Goal: Task Accomplishment & Management: Manage account settings

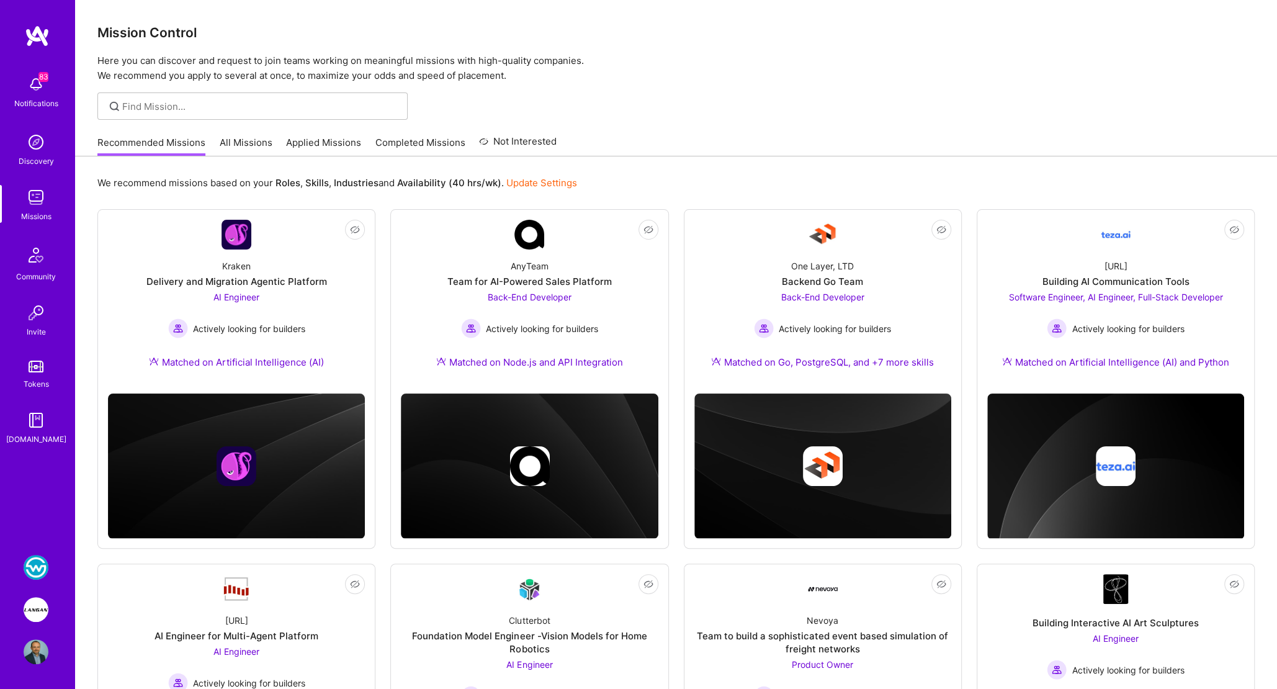
click at [31, 607] on img at bounding box center [36, 609] width 25 height 25
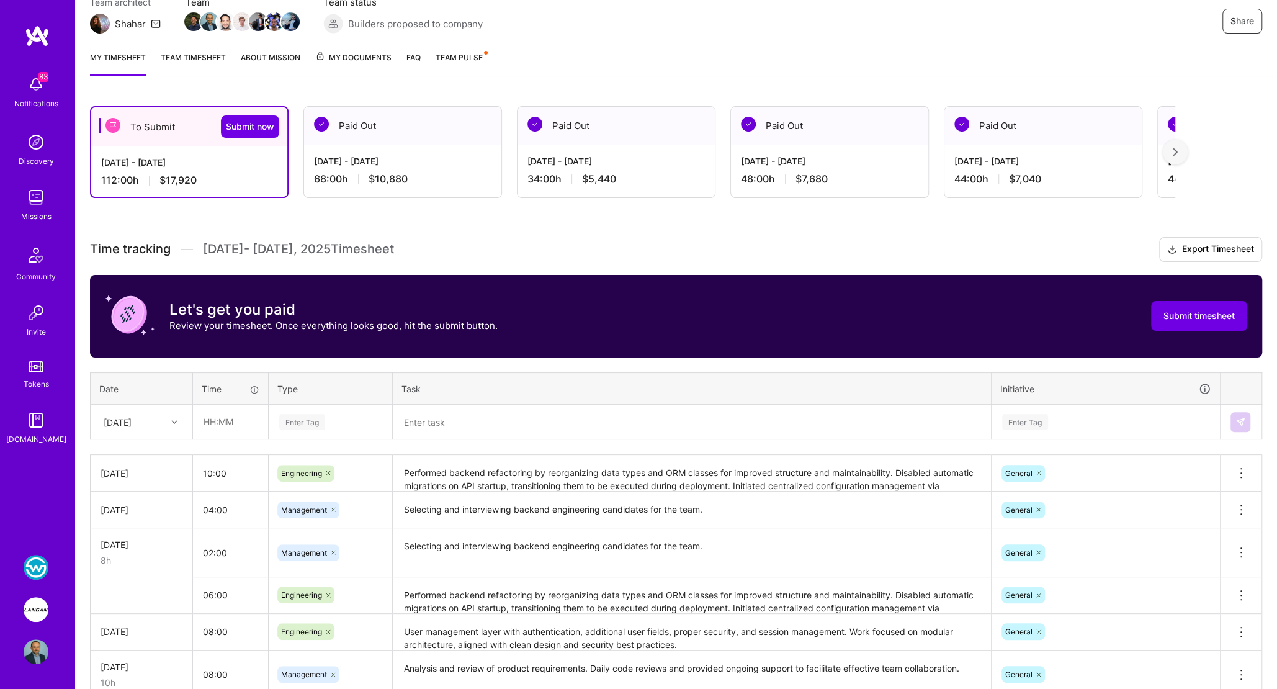
scroll to position [138, 0]
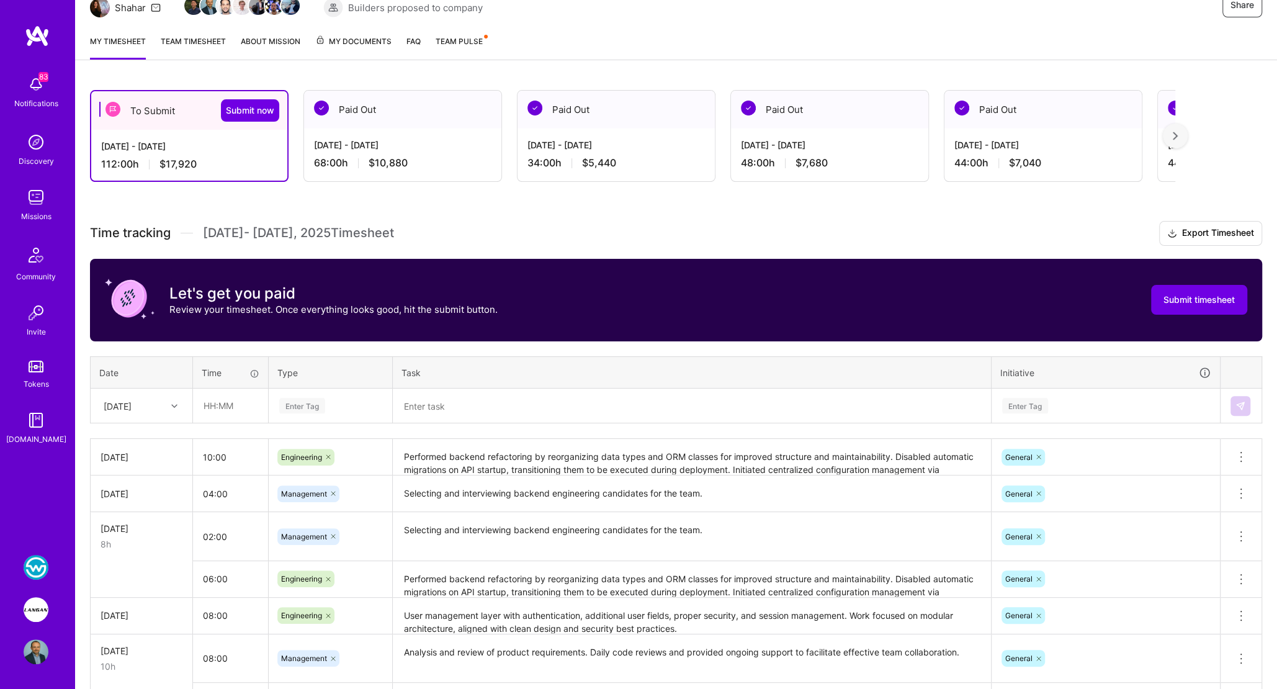
click at [447, 403] on textarea at bounding box center [692, 406] width 596 height 32
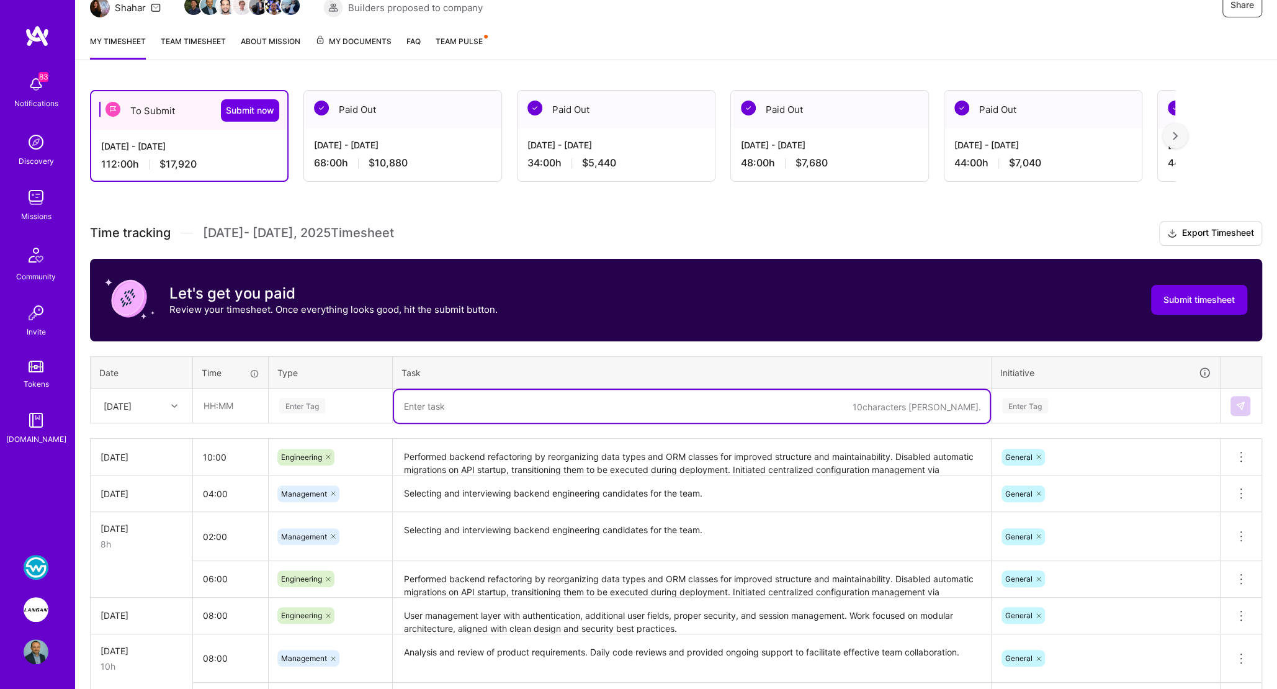
paste textarea "Reviewed product specifications for the generic parser and static tests within …"
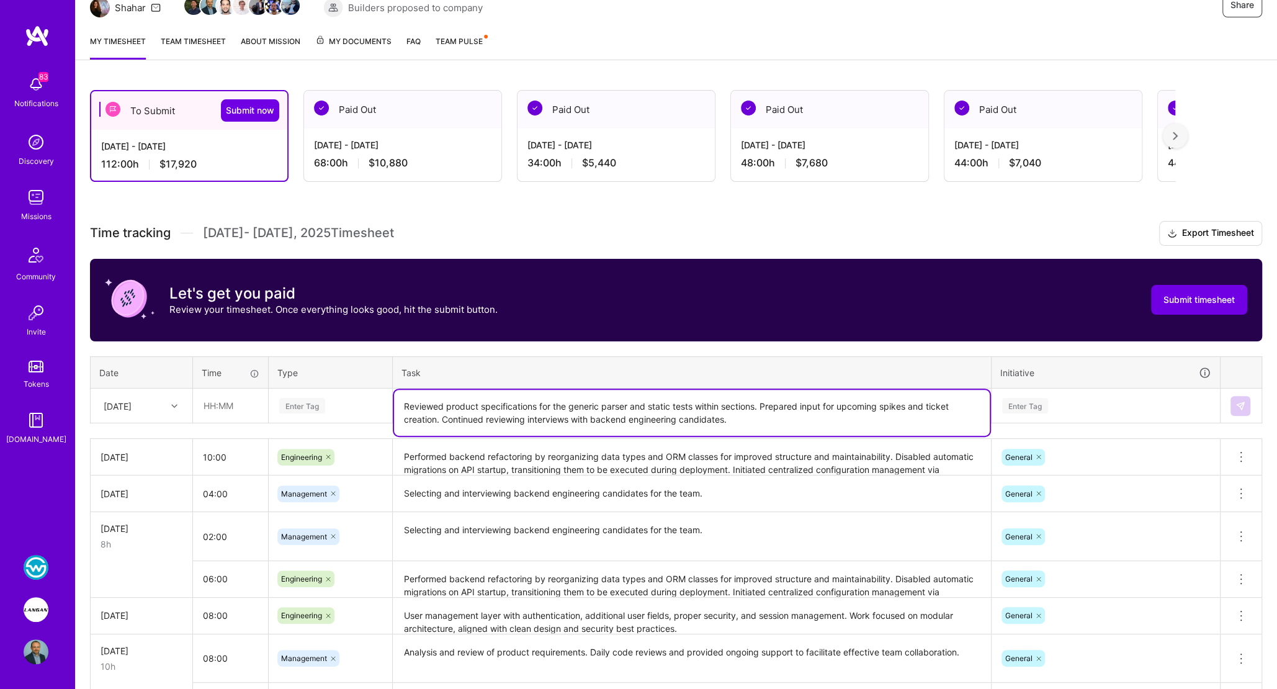
type textarea "Reviewed product specifications for the generic parser and static tests within …"
click at [311, 402] on div "Enter Tag" at bounding box center [302, 405] width 46 height 19
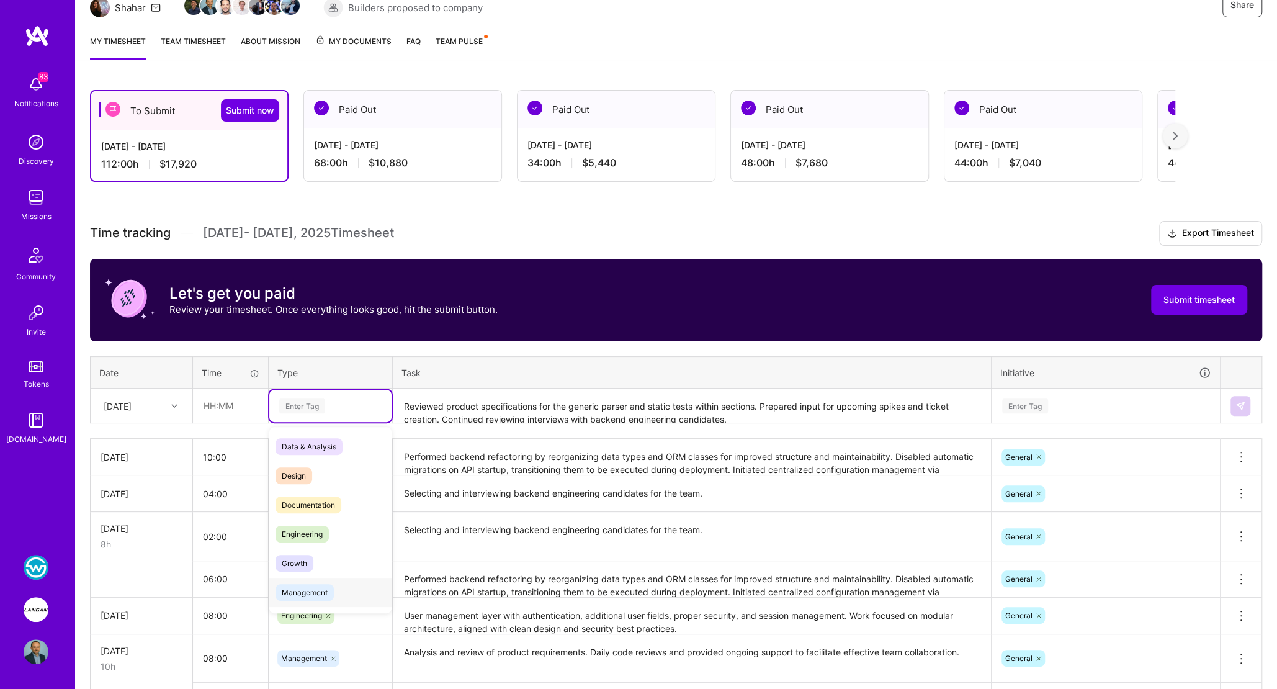
click at [307, 589] on span "Management" at bounding box center [304, 592] width 58 height 17
click at [121, 392] on div "[DATE]" at bounding box center [141, 405] width 101 height 33
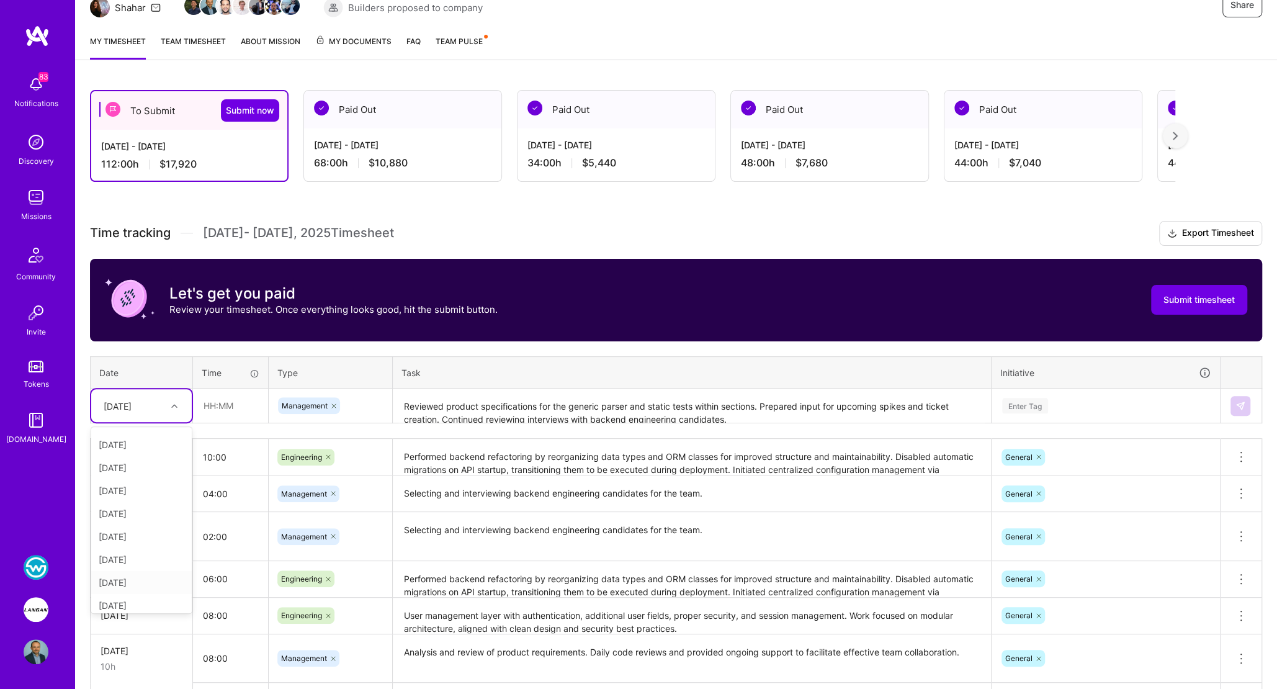
scroll to position [140, 0]
click at [125, 597] on div "[DATE]" at bounding box center [141, 599] width 101 height 23
click at [216, 400] on input "text" at bounding box center [231, 405] width 74 height 33
type input "08:00"
click at [432, 352] on div "Time tracking [DATE] - [DATE] Timesheet Export Timesheet Let's get you paid Rev…" at bounding box center [676, 658] width 1172 height 874
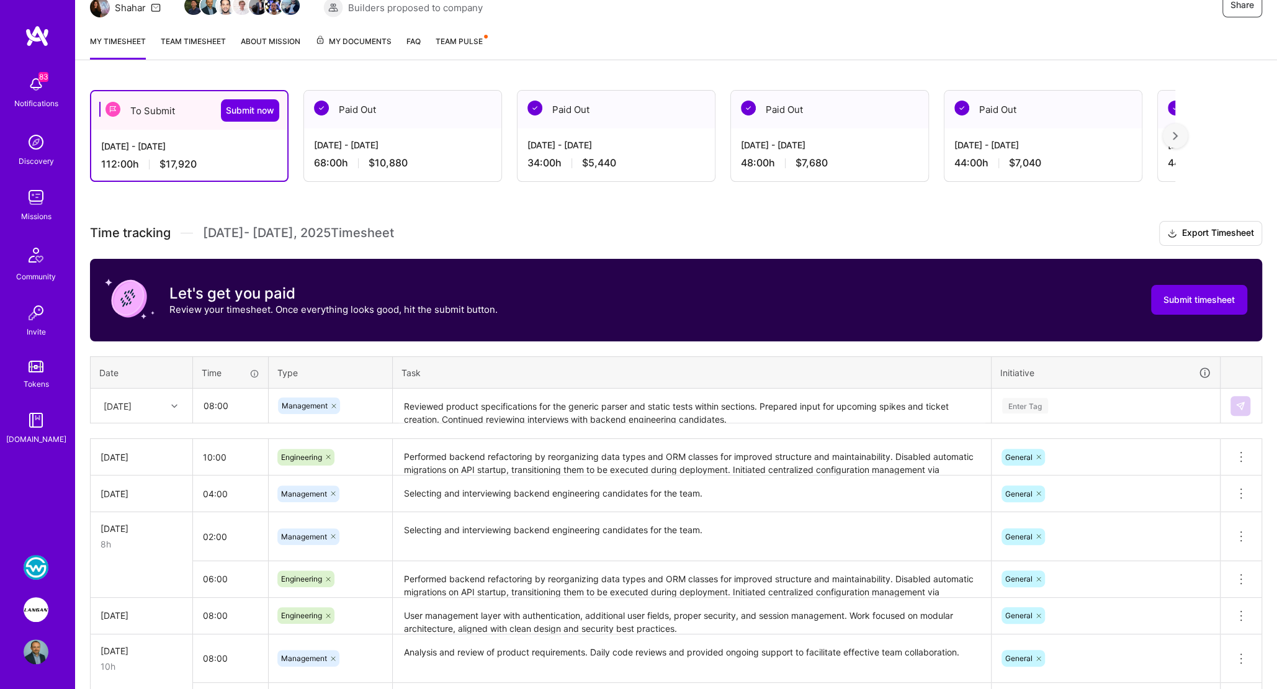
click at [1021, 403] on div "Enter Tag" at bounding box center [1025, 405] width 46 height 19
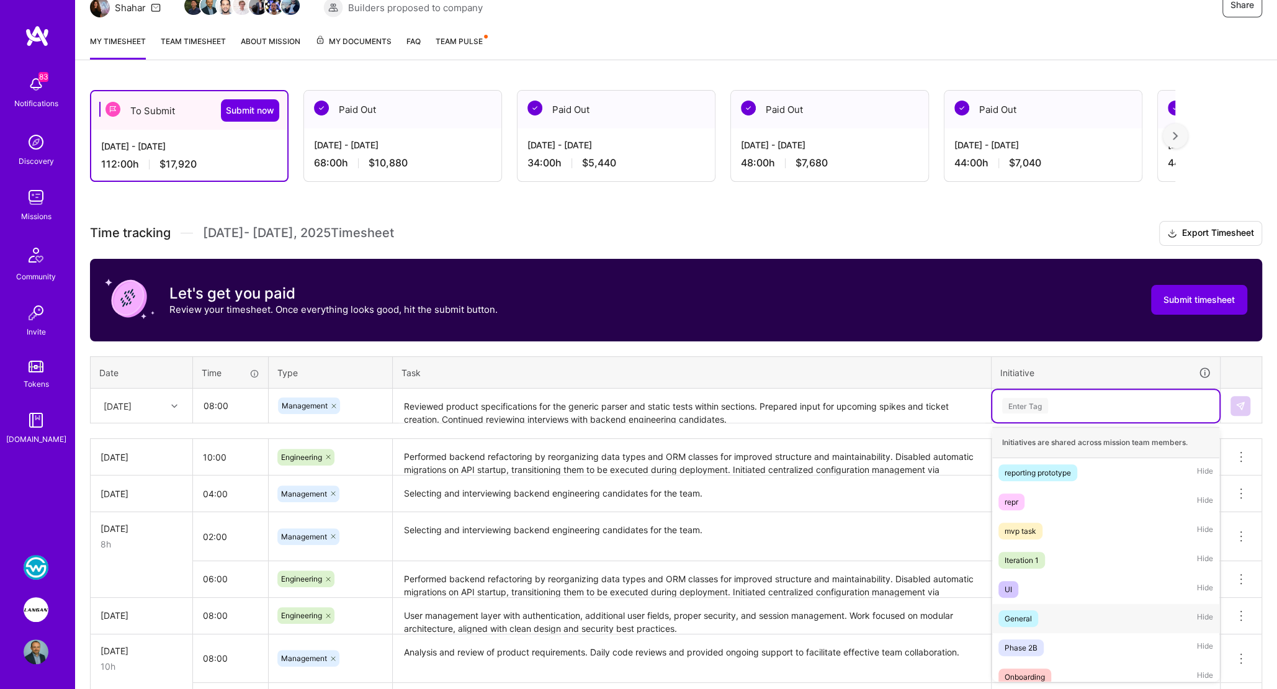
click at [1031, 614] on div "General" at bounding box center [1018, 618] width 27 height 13
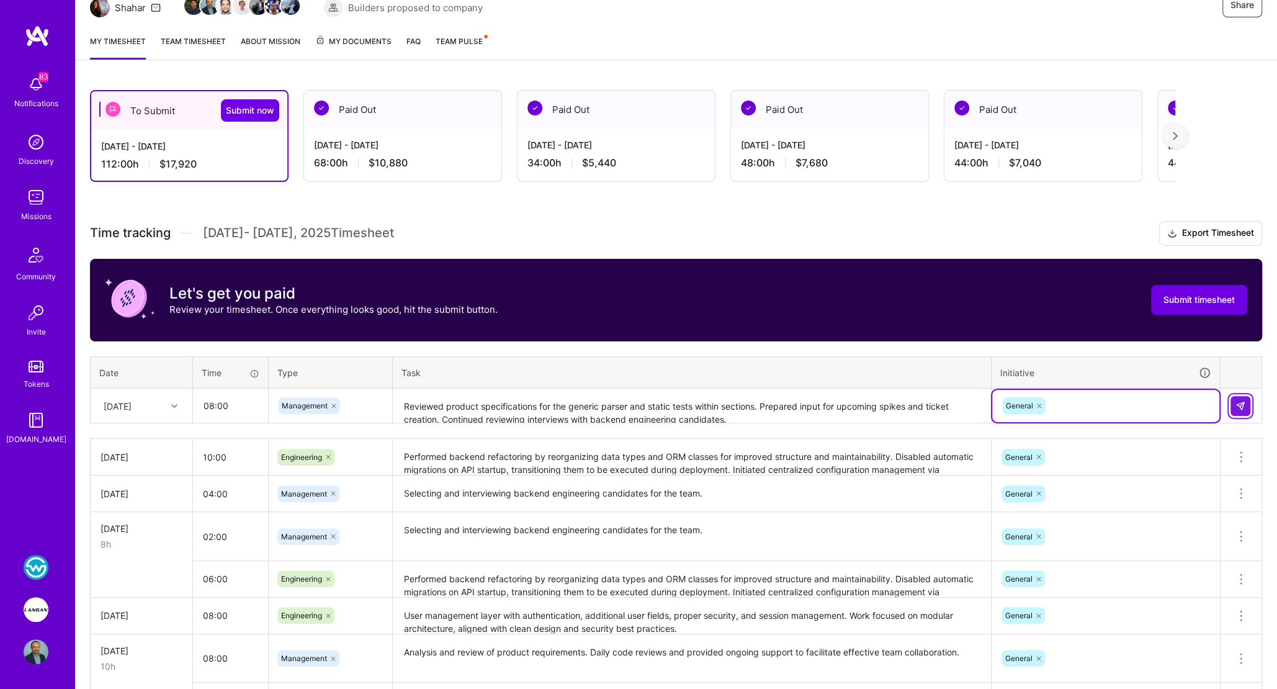
click at [1246, 398] on button at bounding box center [1240, 406] width 20 height 20
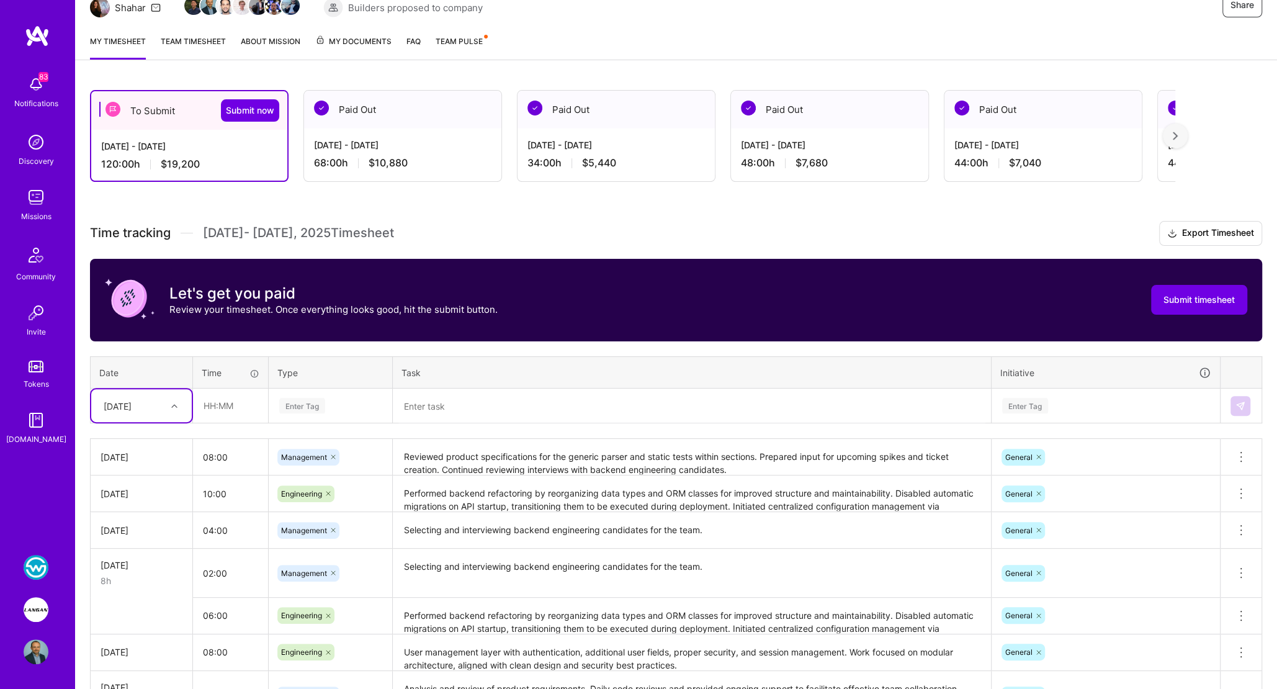
click at [491, 454] on textarea "Reviewed product specifications for the generic parser and static tests within …" at bounding box center [692, 457] width 596 height 34
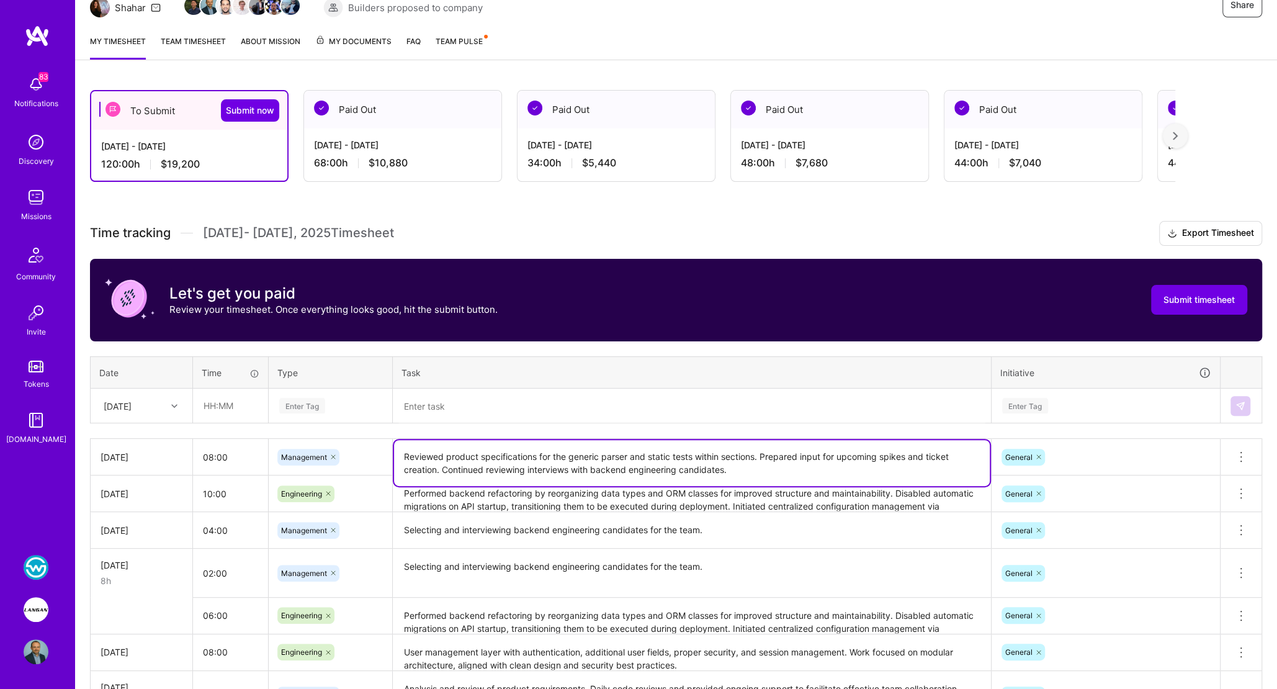
click at [686, 452] on textarea "Reviewed product specifications for the generic parser and static tests within …" at bounding box center [692, 463] width 596 height 46
click at [771, 465] on textarea "Reviewed product specifications for the generic parser and static texts within …" at bounding box center [692, 463] width 596 height 46
click at [432, 465] on textarea "Reviewed product specifications for the generic parser and static texts within …" at bounding box center [692, 463] width 596 height 46
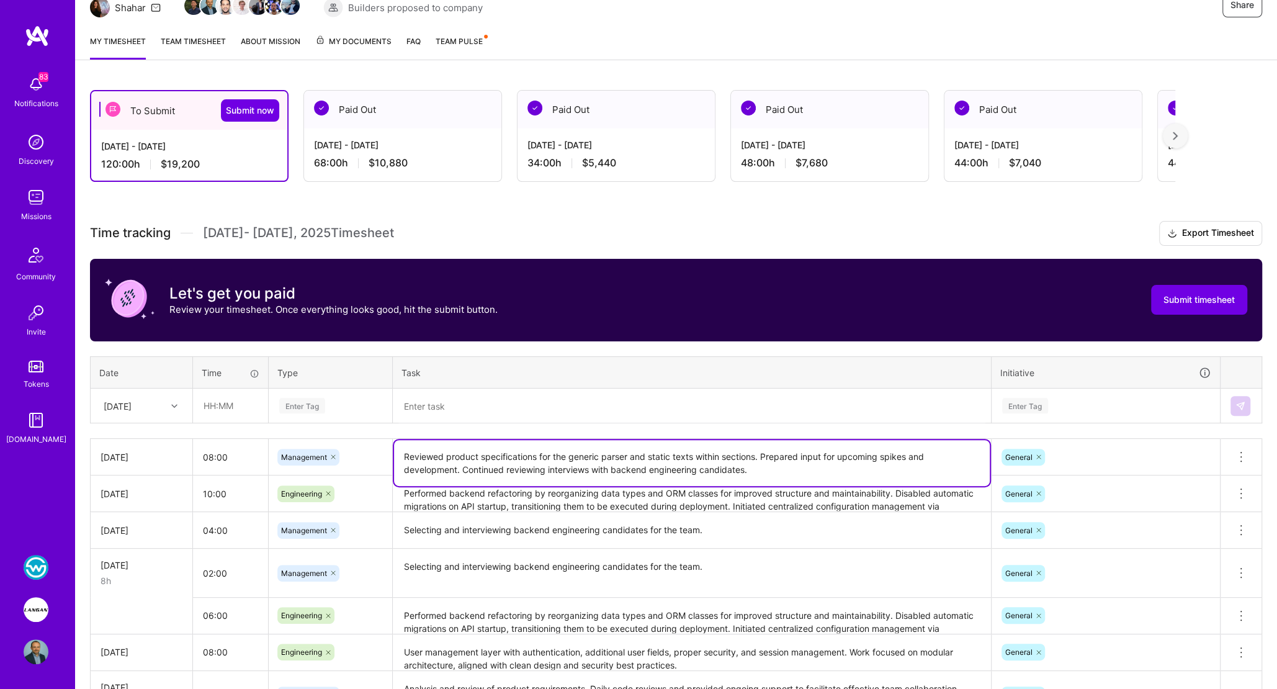
click at [489, 463] on textarea "Reviewed product specifications for the generic parser and static texts within …" at bounding box center [692, 463] width 596 height 46
click at [553, 465] on textarea "Reviewed product specifications for the generic parser and static texts within …" at bounding box center [692, 463] width 596 height 46
click at [625, 467] on textarea "Reviewed product specifications for the generic parser and static texts within …" at bounding box center [692, 463] width 596 height 46
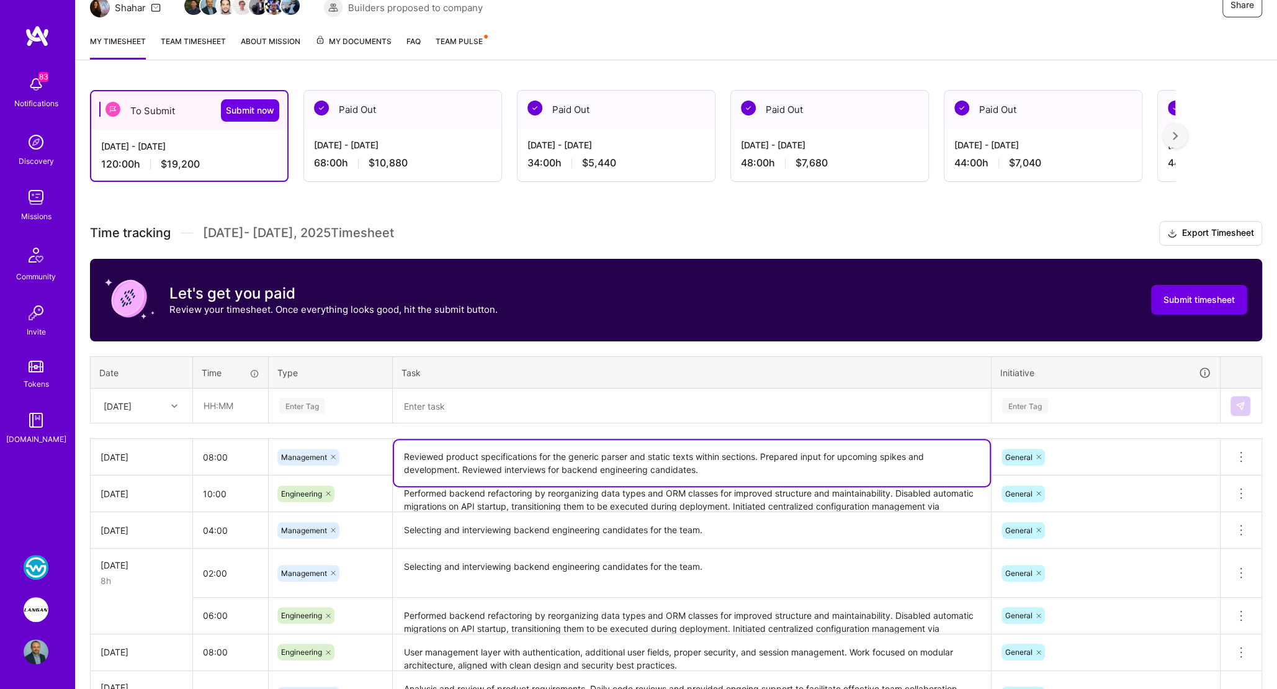
click at [625, 467] on textarea "Reviewed product specifications for the generic parser and static texts within …" at bounding box center [692, 463] width 596 height 46
click at [549, 465] on textarea "Reviewed product specifications for the generic parser and static texts within …" at bounding box center [692, 463] width 596 height 46
drag, startPoint x: 569, startPoint y: 467, endPoint x: 641, endPoint y: 464, distance: 72.0
click at [641, 464] on textarea "Reviewed product specifications for the generic parser and static texts within …" at bounding box center [692, 463] width 596 height 46
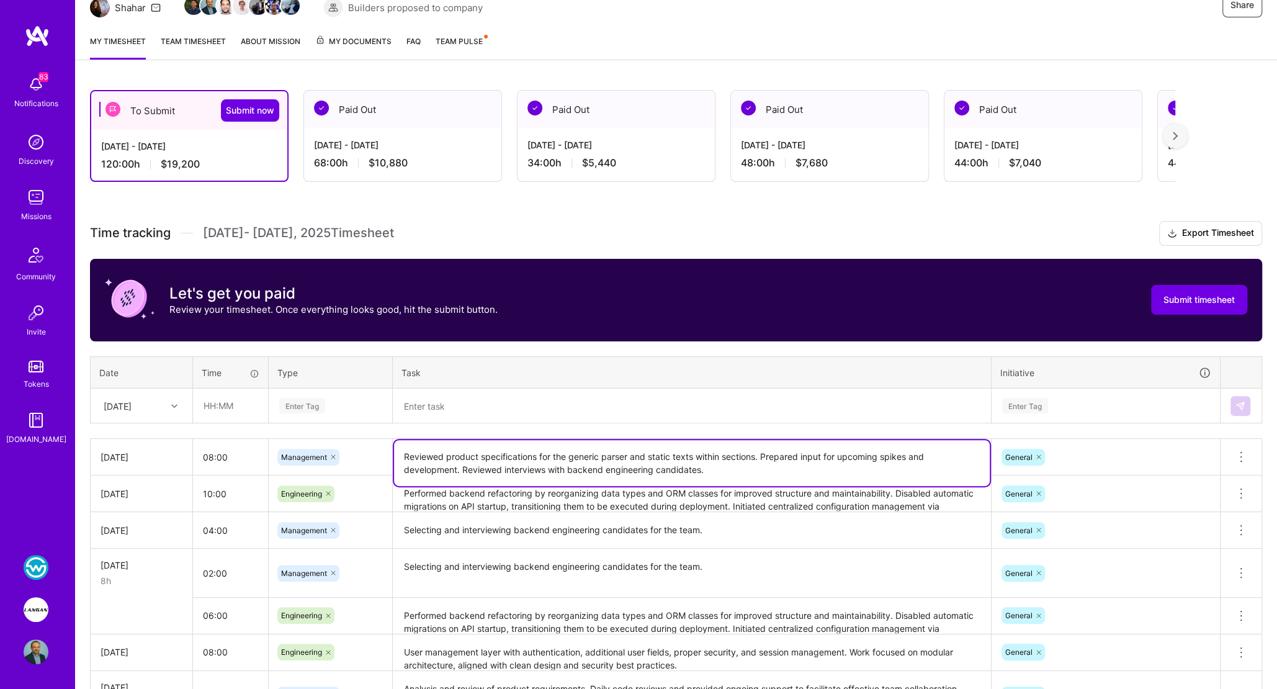
click at [710, 466] on textarea "Reviewed product specifications for the generic parser and static texts within …" at bounding box center [692, 463] width 596 height 46
type textarea "Reviewed product specifications for the generic parser and static texts within …"
click at [557, 415] on textarea at bounding box center [692, 406] width 596 height 33
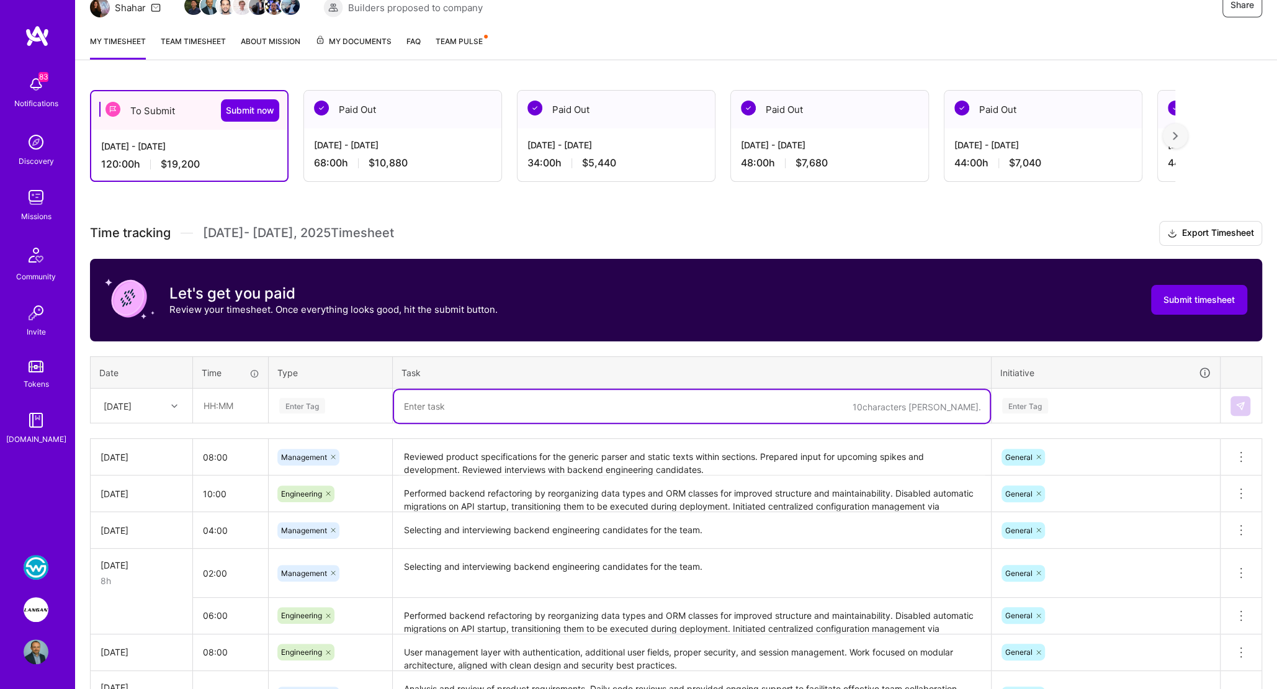
paste textarea "Completed work on user authentication. Cleaned up and improved Docker configura…"
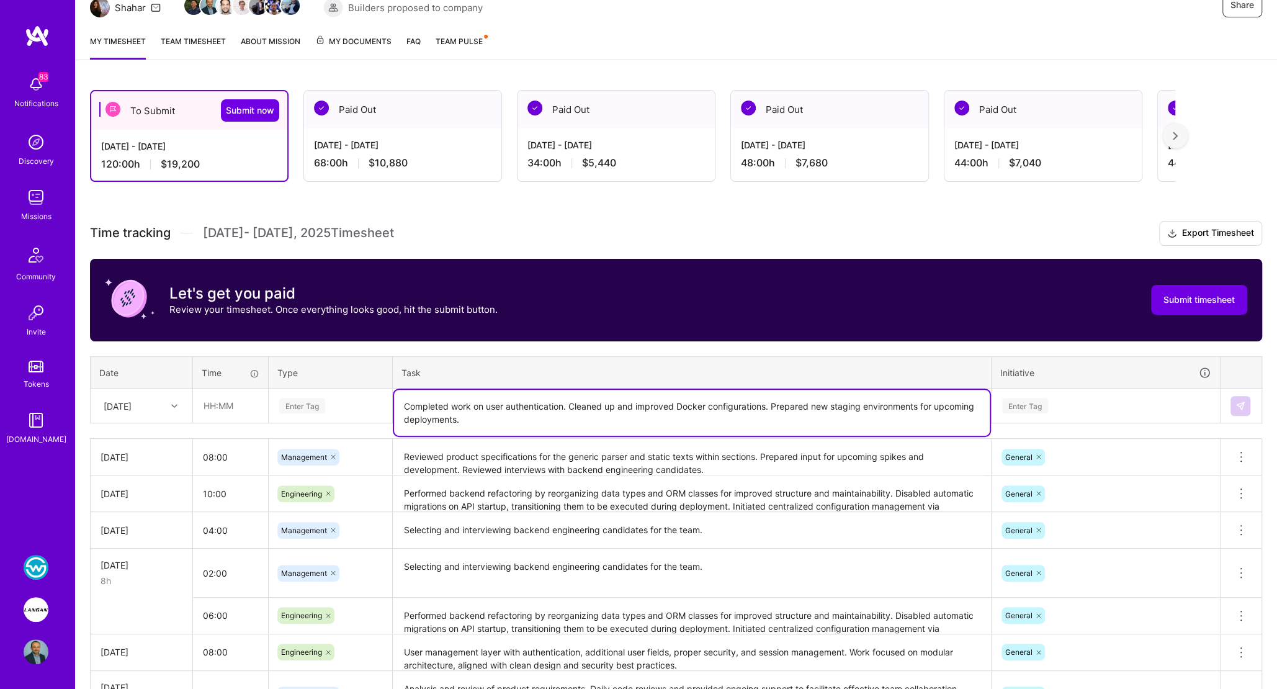
type textarea "Completed work on user authentication. Cleaned up and improved Docker configura…"
click at [215, 409] on input "text" at bounding box center [231, 405] width 74 height 33
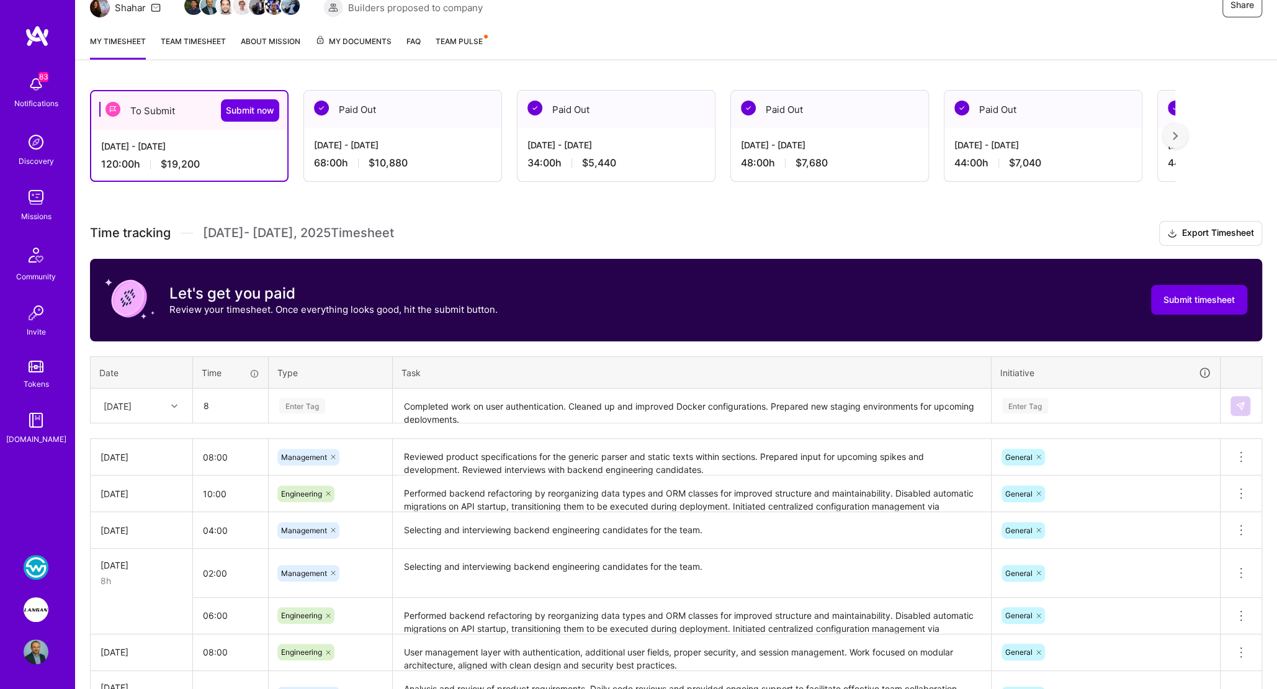
type input "08:00"
click at [280, 406] on div "Enter Tag" at bounding box center [302, 405] width 46 height 19
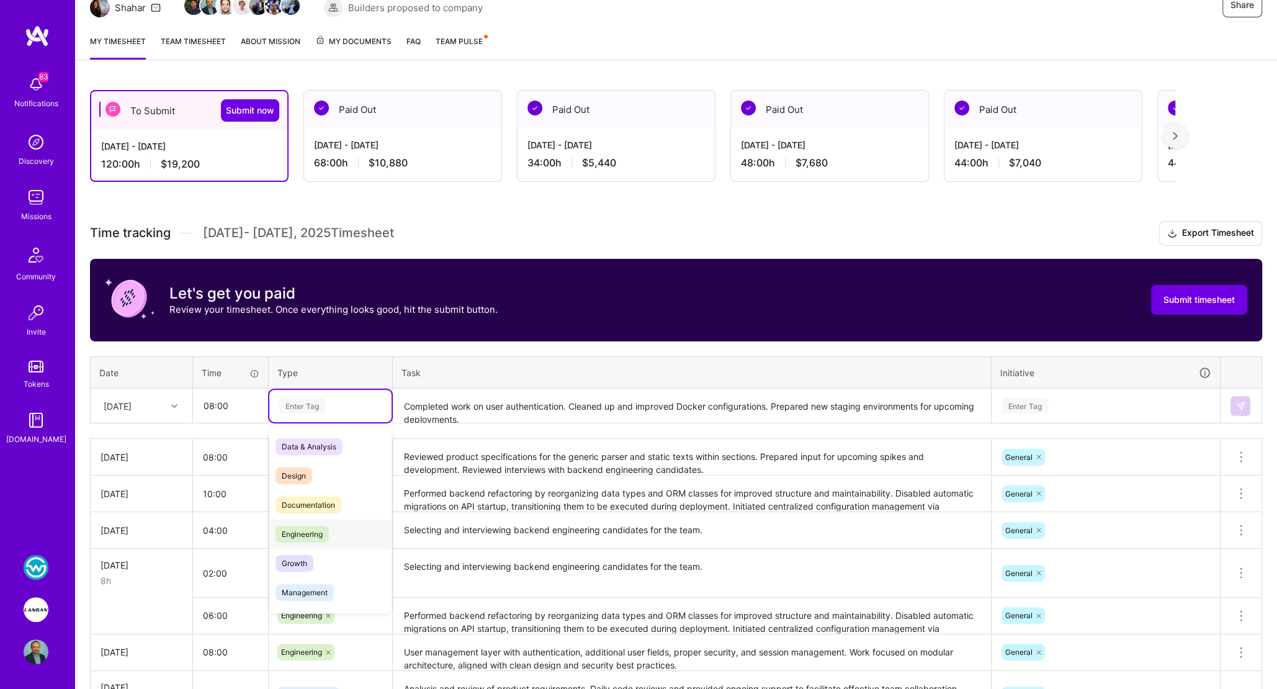
click at [308, 528] on span "Engineering" at bounding box center [301, 534] width 53 height 17
click at [1031, 402] on div "Enter Tag" at bounding box center [1025, 405] width 46 height 19
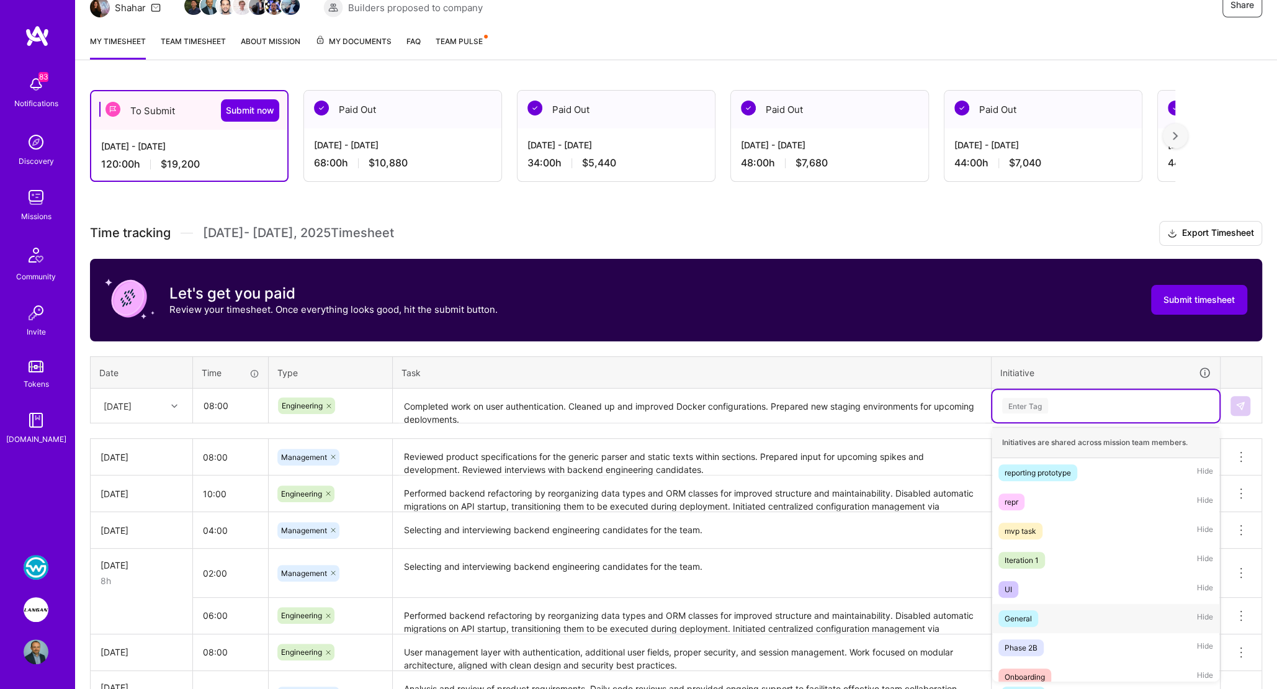
click at [1018, 621] on div "General" at bounding box center [1018, 618] width 27 height 13
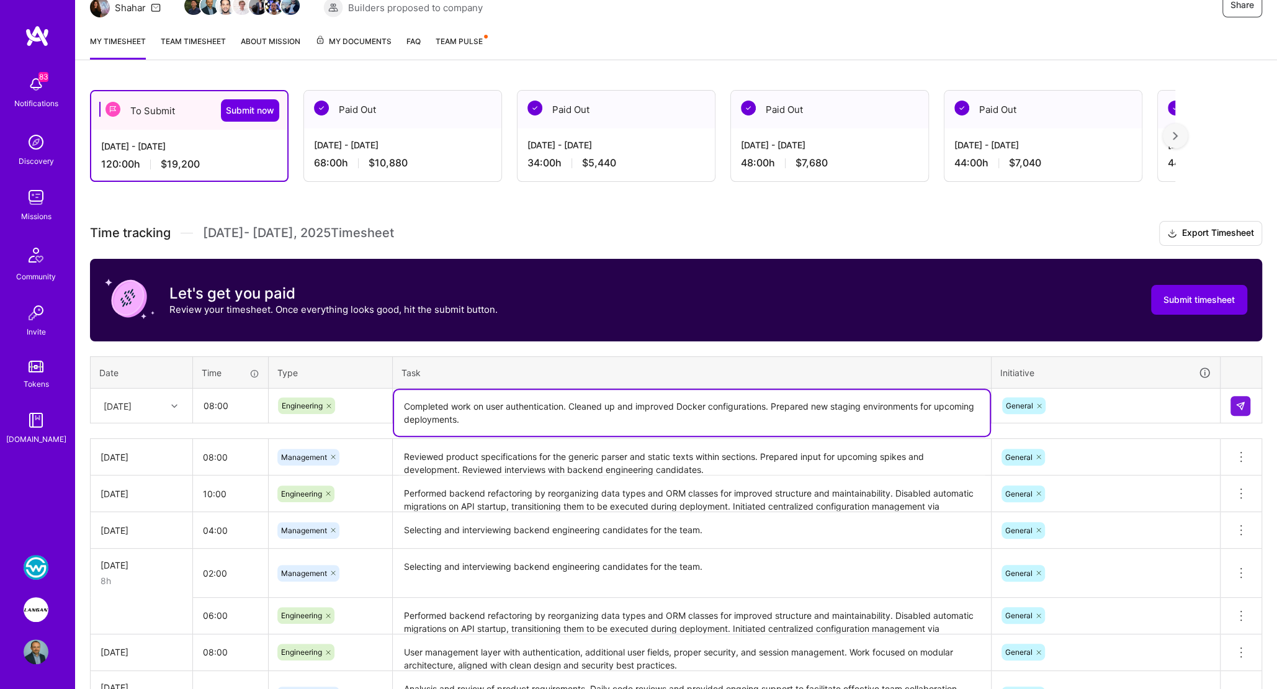
click at [468, 408] on textarea "Completed work on user authentication. Cleaned up and improved Docker configura…" at bounding box center [692, 413] width 596 height 46
click at [949, 401] on textarea "Completed work on user authentication. Cleaned up and improved Docker configura…" at bounding box center [692, 413] width 596 height 46
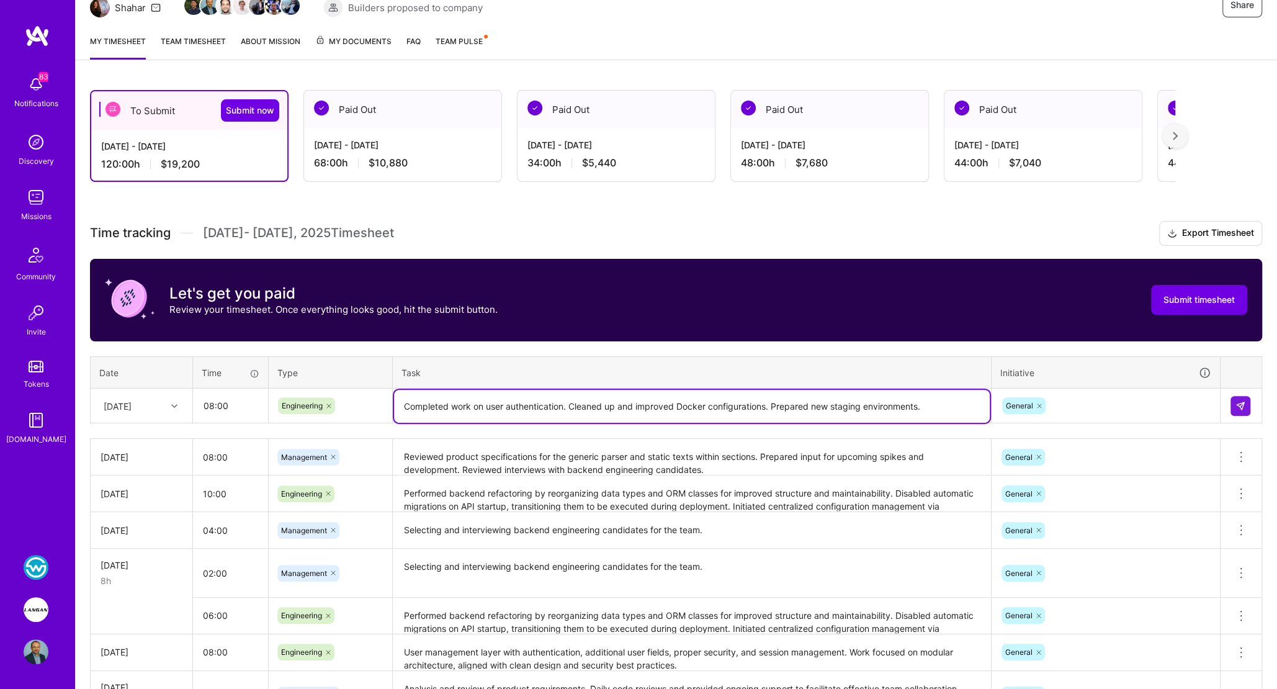
type textarea "Completed work on user authentication. Cleaned up and improved Docker configura…"
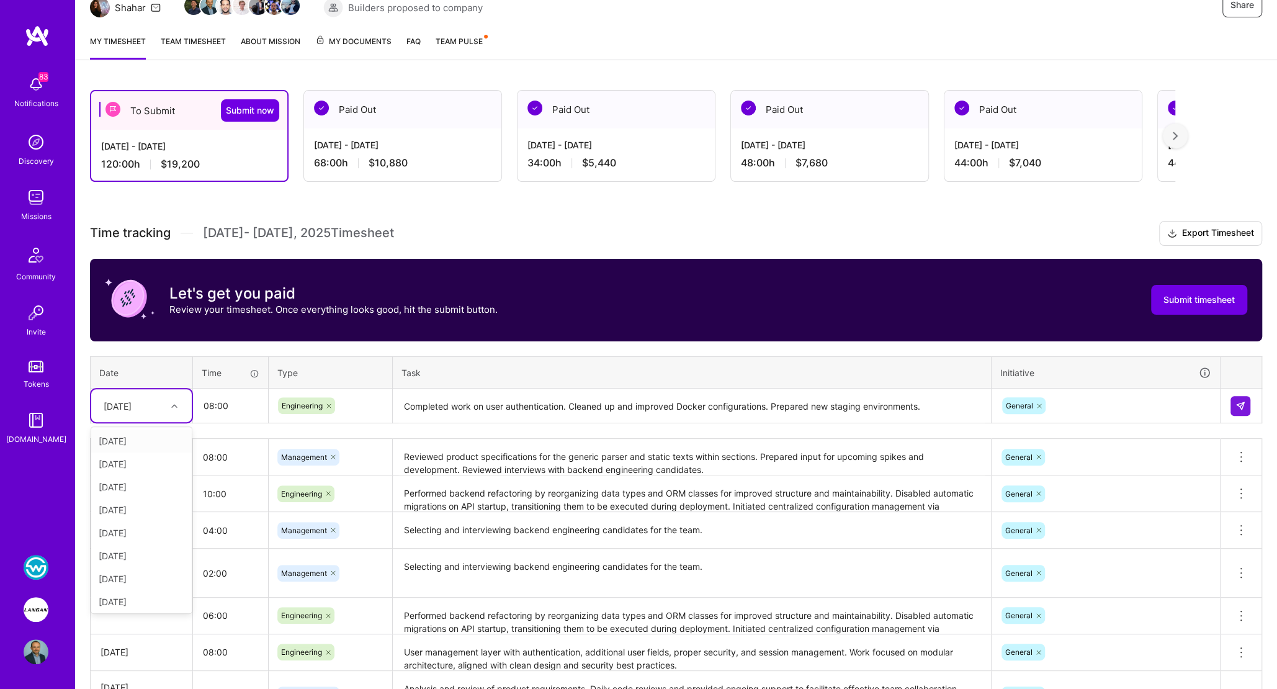
click at [161, 408] on div "[DATE]" at bounding box center [131, 405] width 69 height 20
click at [141, 600] on div "[DATE]" at bounding box center [141, 599] width 101 height 23
click at [1243, 404] on img at bounding box center [1240, 406] width 10 height 10
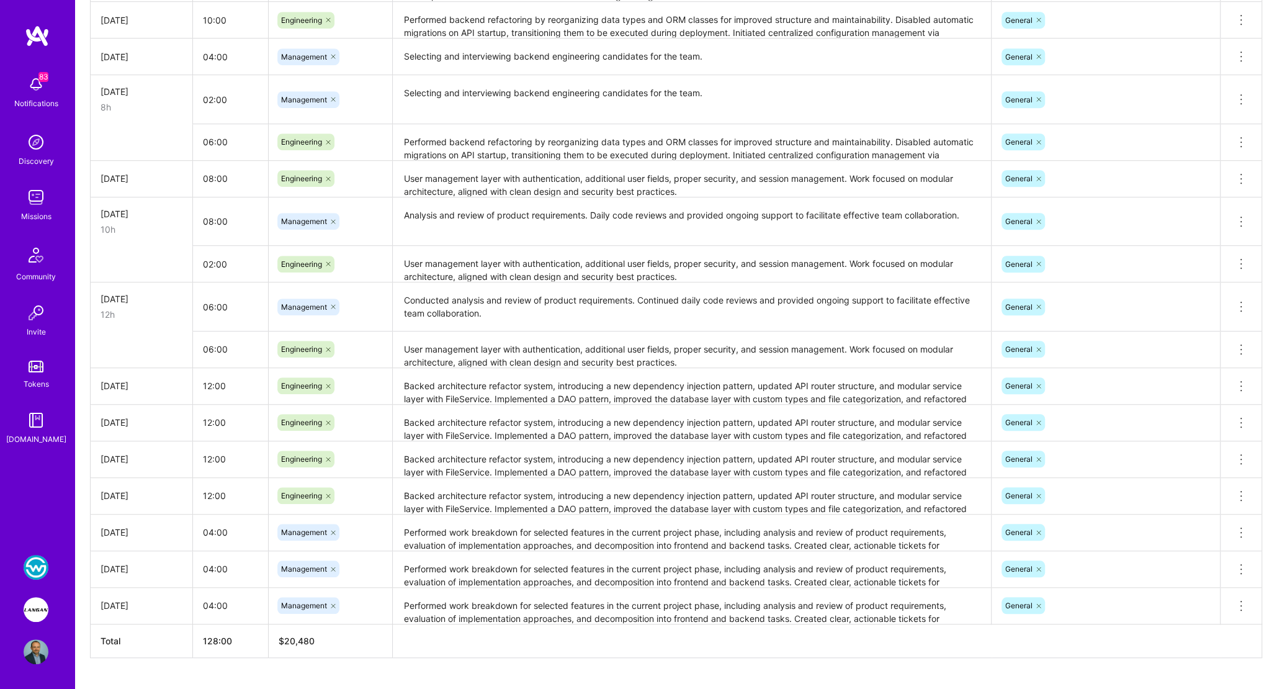
scroll to position [673, 0]
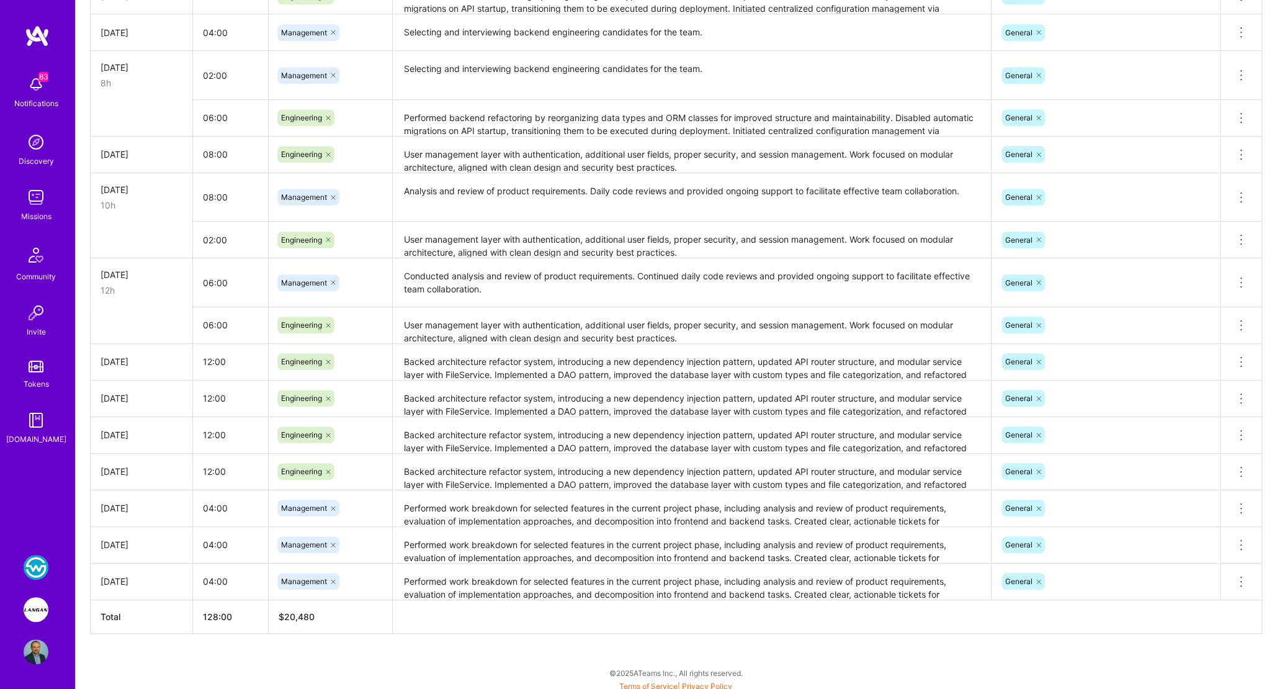
click at [40, 559] on img at bounding box center [36, 567] width 25 height 25
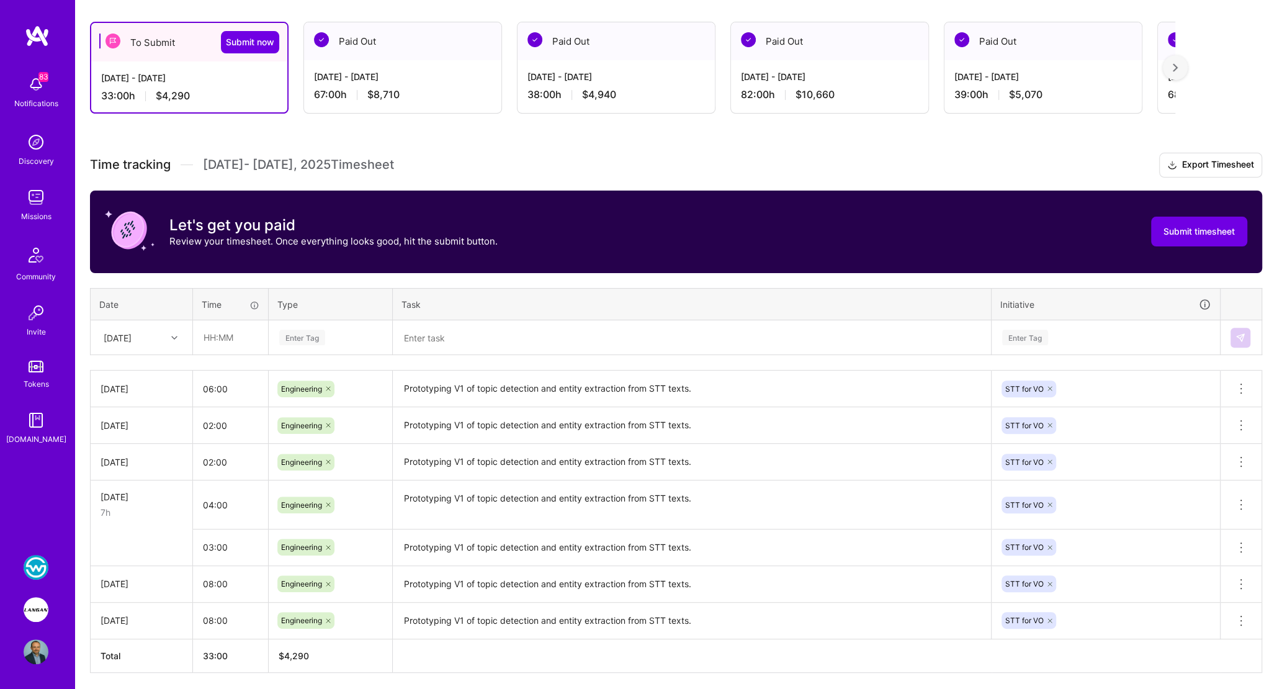
scroll to position [218, 0]
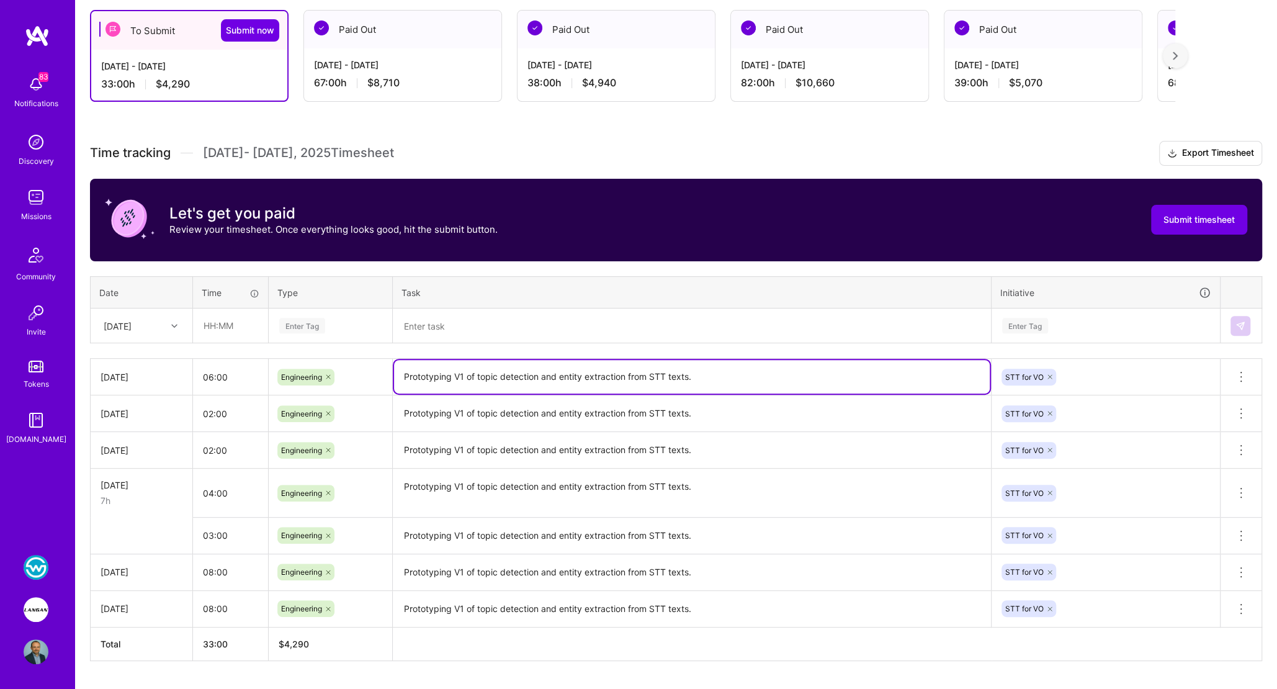
drag, startPoint x: 405, startPoint y: 374, endPoint x: 707, endPoint y: 372, distance: 302.2
click at [707, 372] on textarea "Prototyping V1 of topic detection and entity extraction from STT texts." at bounding box center [692, 377] width 596 height 34
click at [457, 332] on textarea at bounding box center [692, 326] width 596 height 32
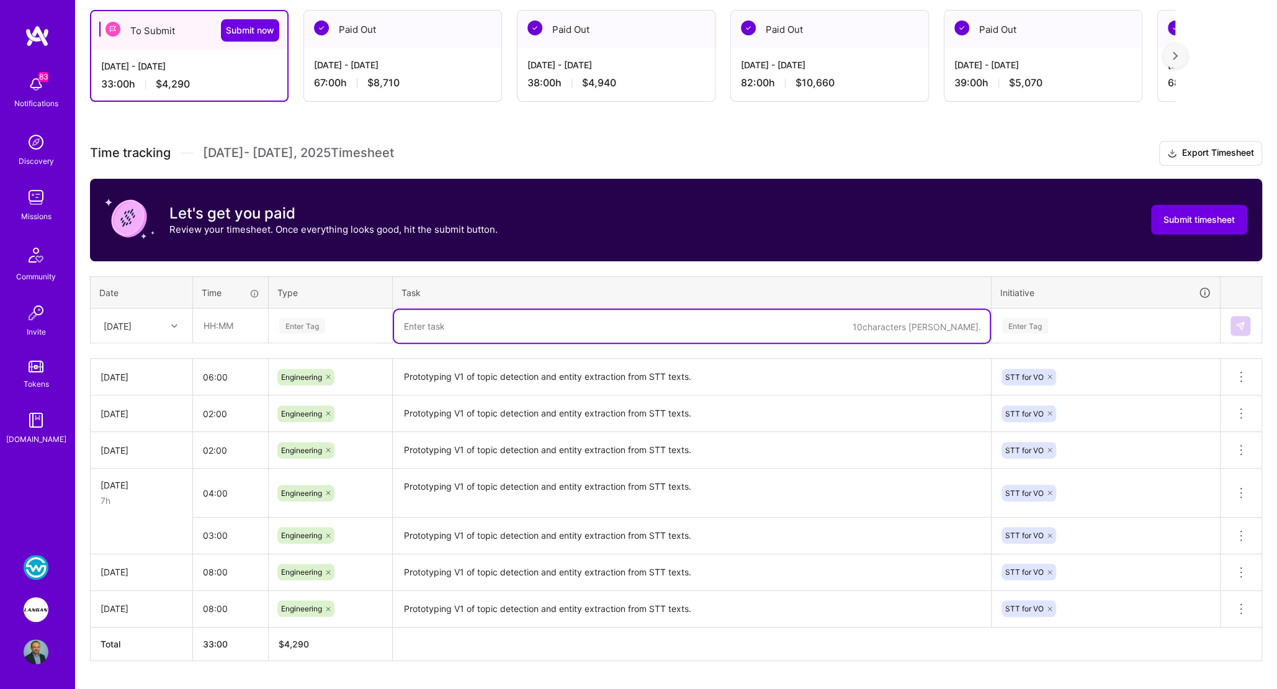
paste textarea "Prototyping V1 of topic detection and entity extraction from STT texts."
type textarea "Prototyping V1 of topic detection and entity extraction from STT texts."
click at [132, 320] on div "[DATE]" at bounding box center [118, 325] width 28 height 13
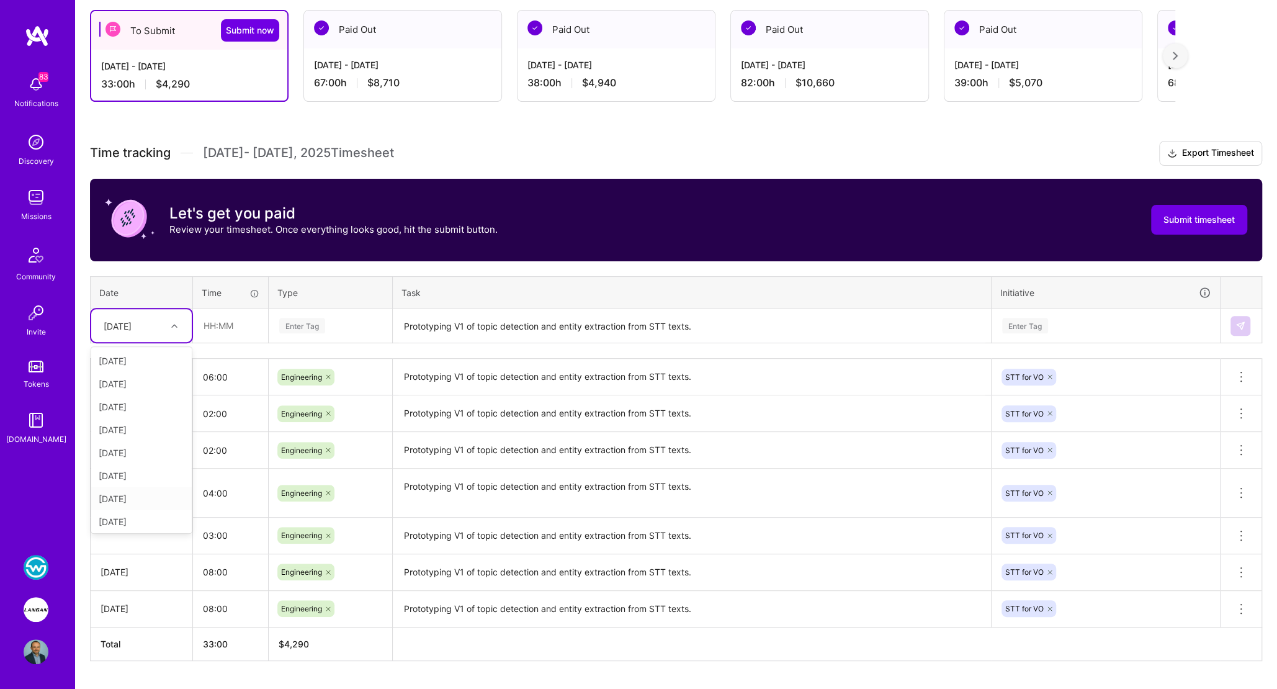
click at [131, 498] on div "[DATE]" at bounding box center [141, 498] width 101 height 23
click at [223, 325] on input "text" at bounding box center [231, 325] width 74 height 33
type input "02:00"
click at [308, 326] on div "Enter Tag" at bounding box center [302, 325] width 46 height 19
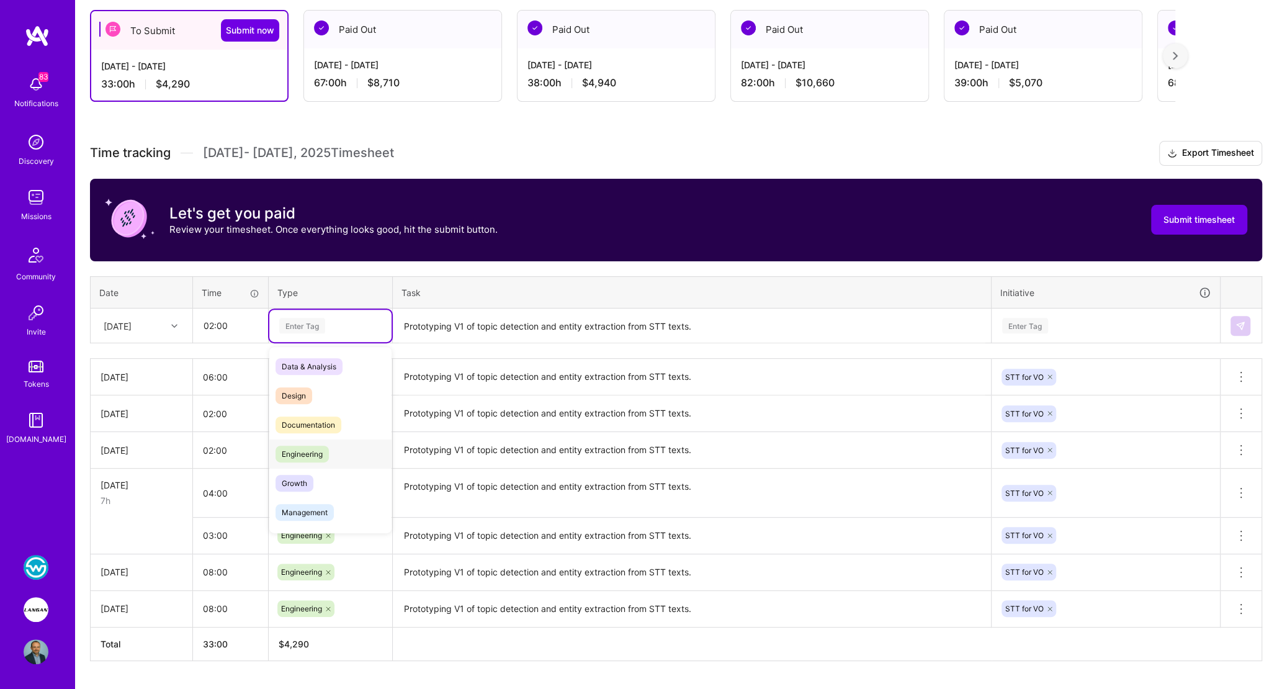
click at [332, 452] on div "Engineering" at bounding box center [330, 453] width 122 height 29
click at [1031, 325] on div "Enter Tag" at bounding box center [1025, 325] width 46 height 19
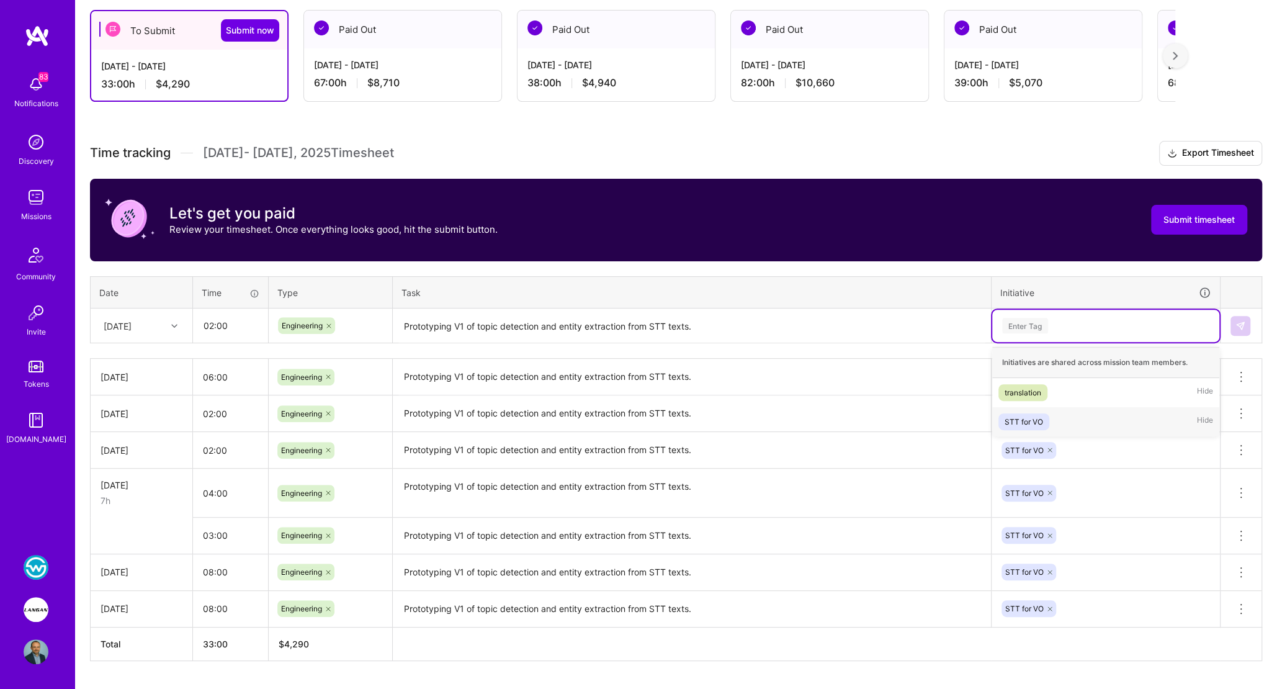
click at [1021, 415] on div "STT for VO" at bounding box center [1024, 421] width 38 height 13
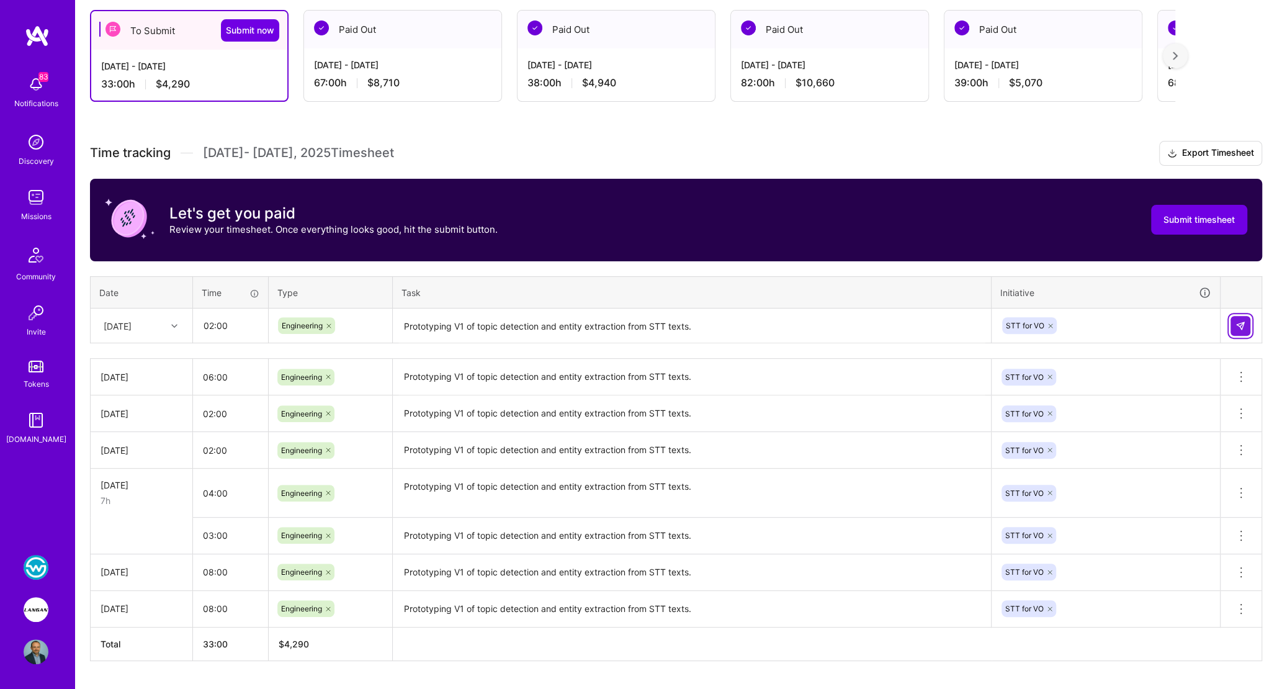
click at [1242, 328] on img at bounding box center [1240, 326] width 10 height 10
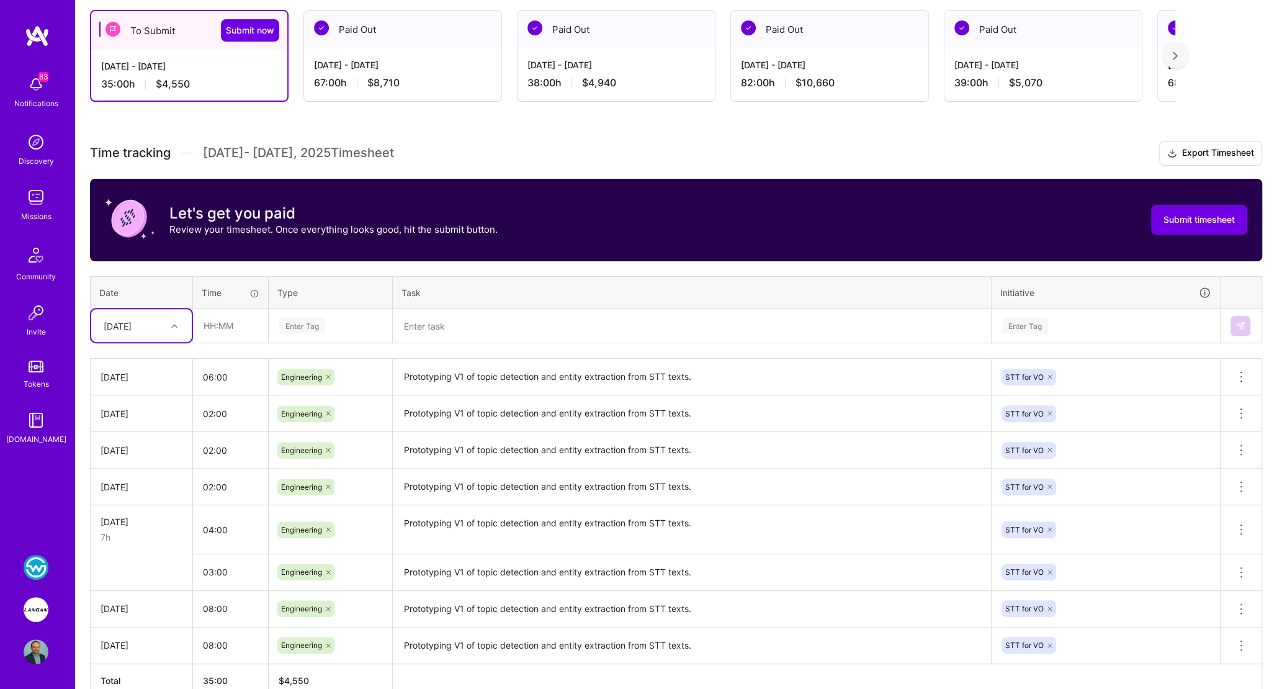
click at [469, 329] on textarea at bounding box center [692, 326] width 596 height 33
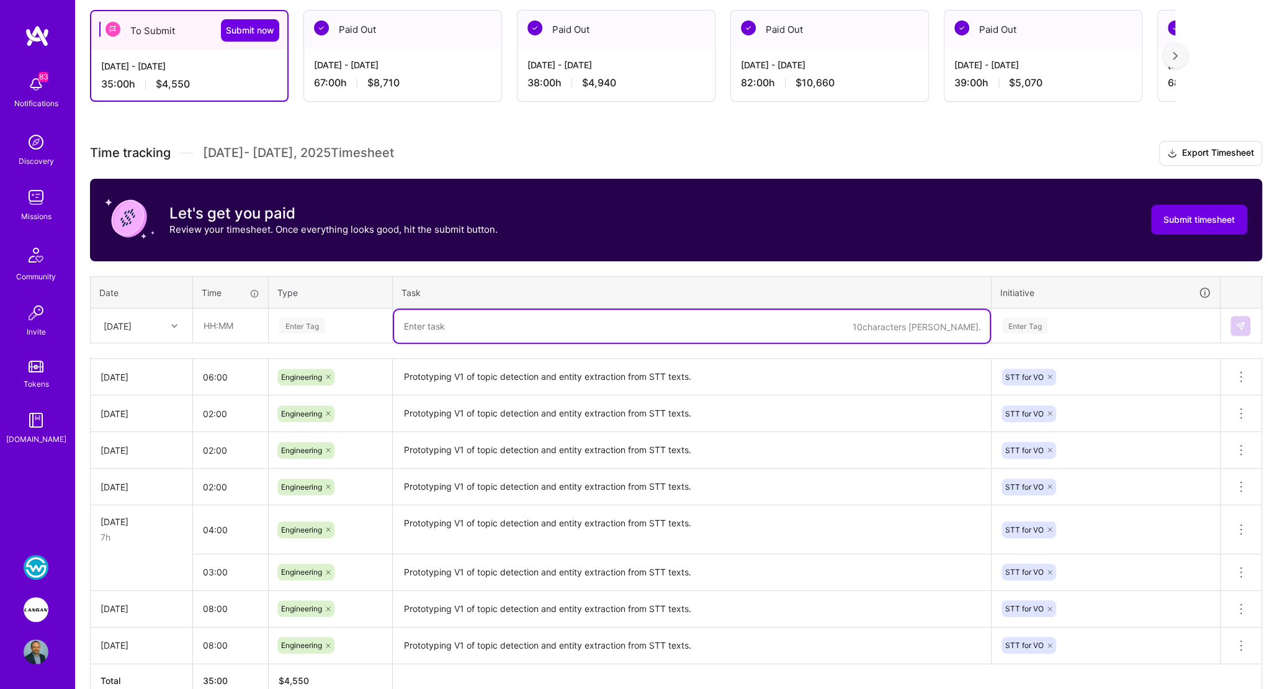
paste textarea "Prototyping V1 of topic detection and entity extraction from STT texts."
type textarea "Prototyping V1 of topic detection and entity extraction from STT texts."
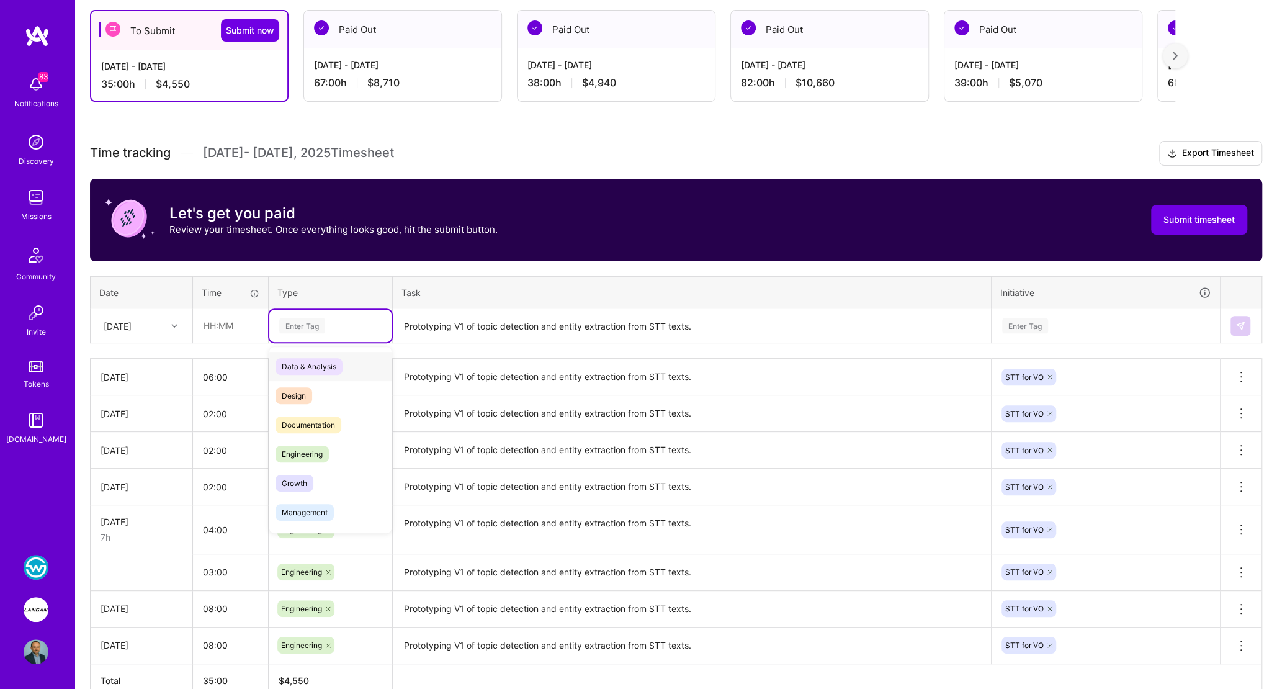
click at [311, 323] on div "Enter Tag" at bounding box center [302, 325] width 46 height 19
click at [305, 446] on span "Engineering" at bounding box center [301, 454] width 53 height 17
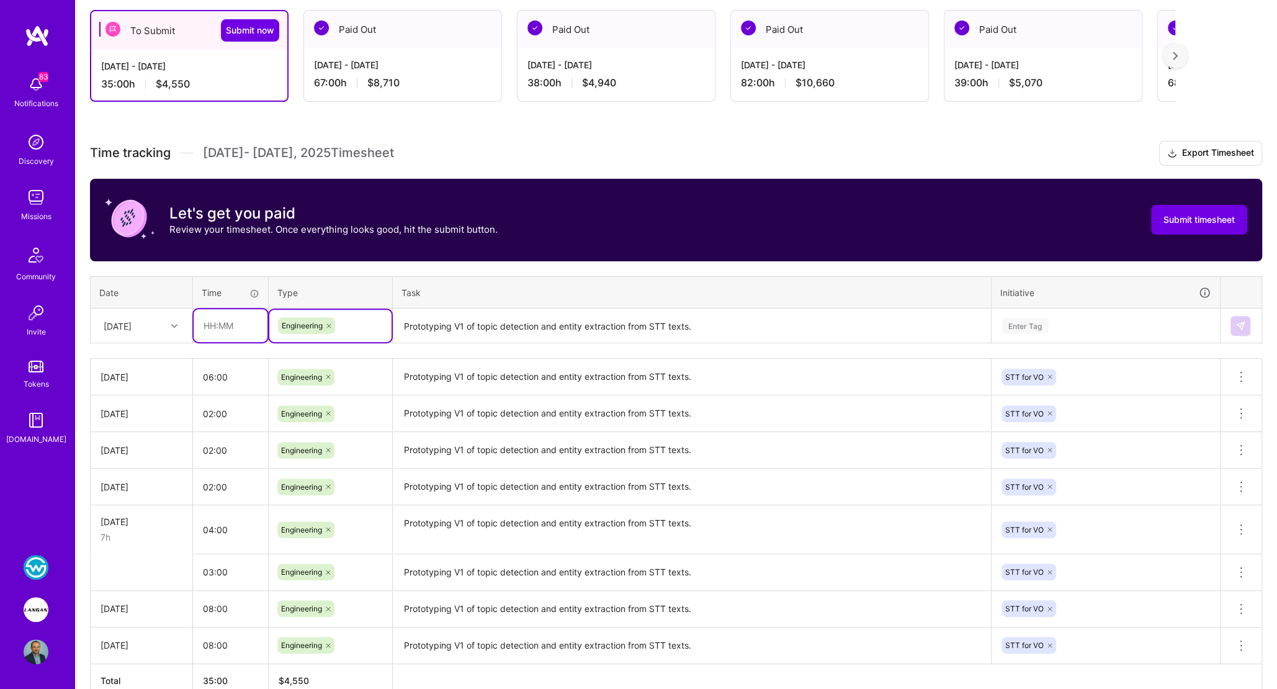
click at [221, 327] on input "text" at bounding box center [231, 325] width 74 height 33
type input "02:00"
click at [119, 323] on div "[DATE]" at bounding box center [118, 325] width 28 height 13
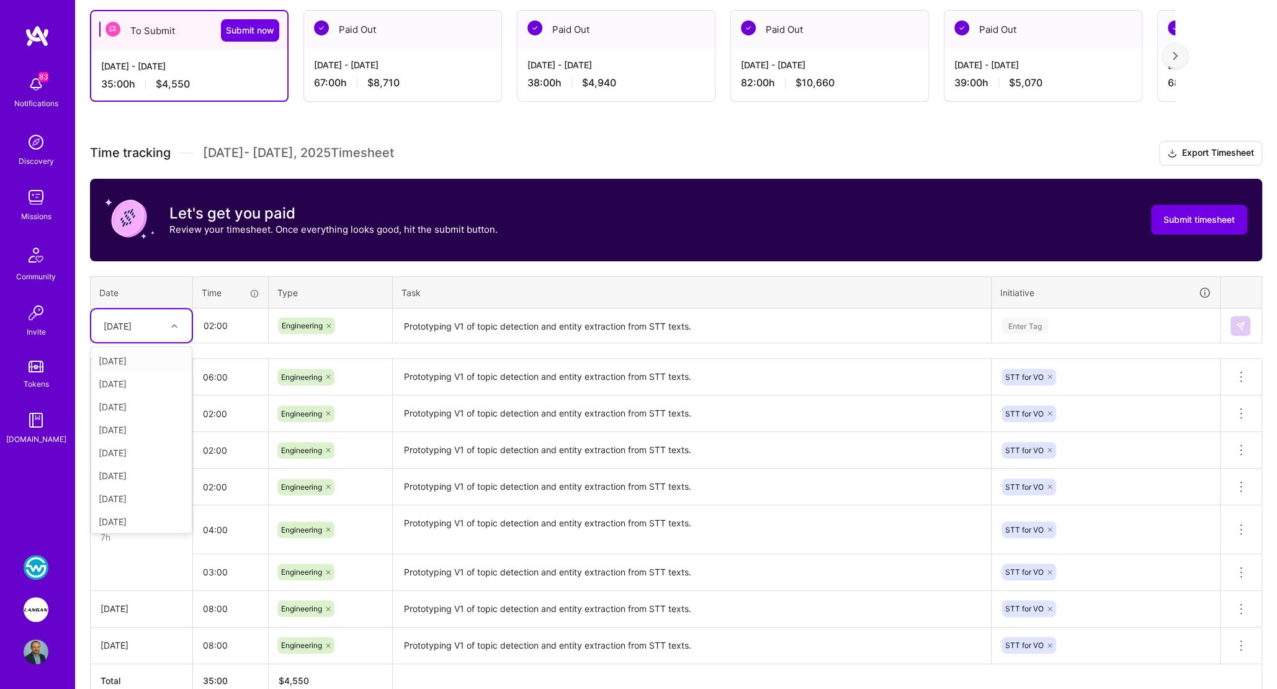
scroll to position [140, 0]
click at [141, 516] on div "[DATE]" at bounding box center [141, 519] width 101 height 23
click at [1025, 316] on div "Enter Tag" at bounding box center [1025, 325] width 46 height 19
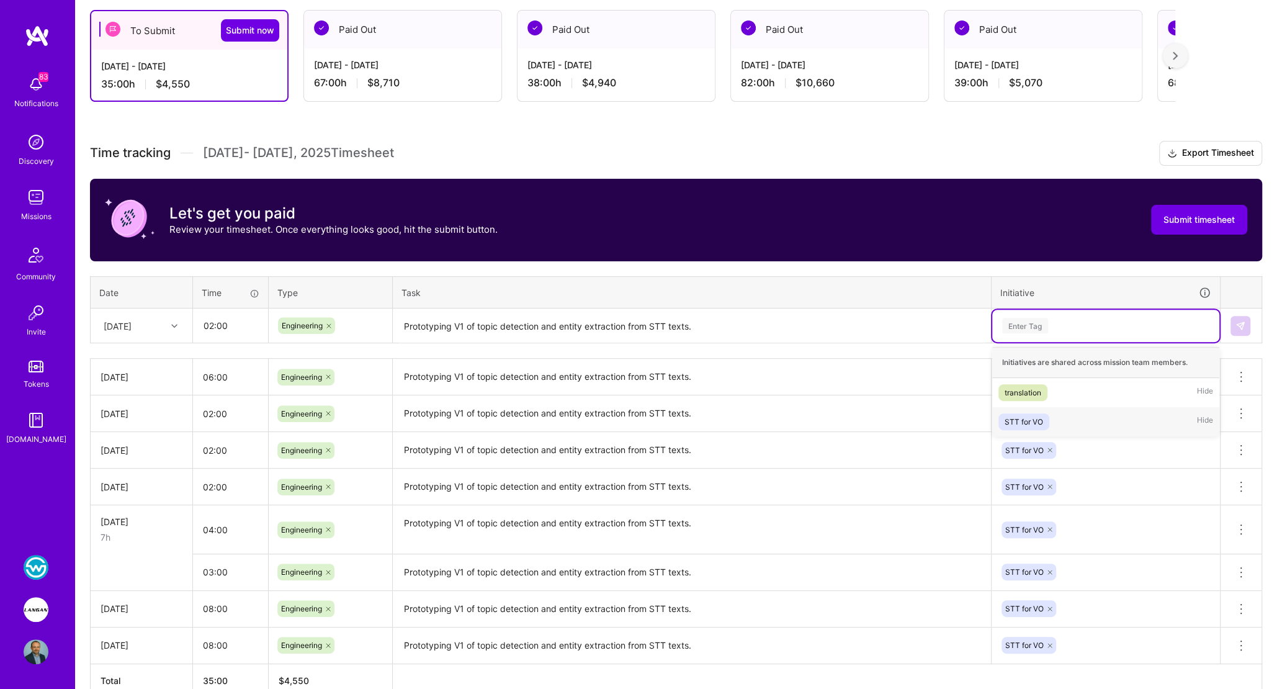
click at [1018, 415] on div "STT for VO" at bounding box center [1024, 421] width 38 height 13
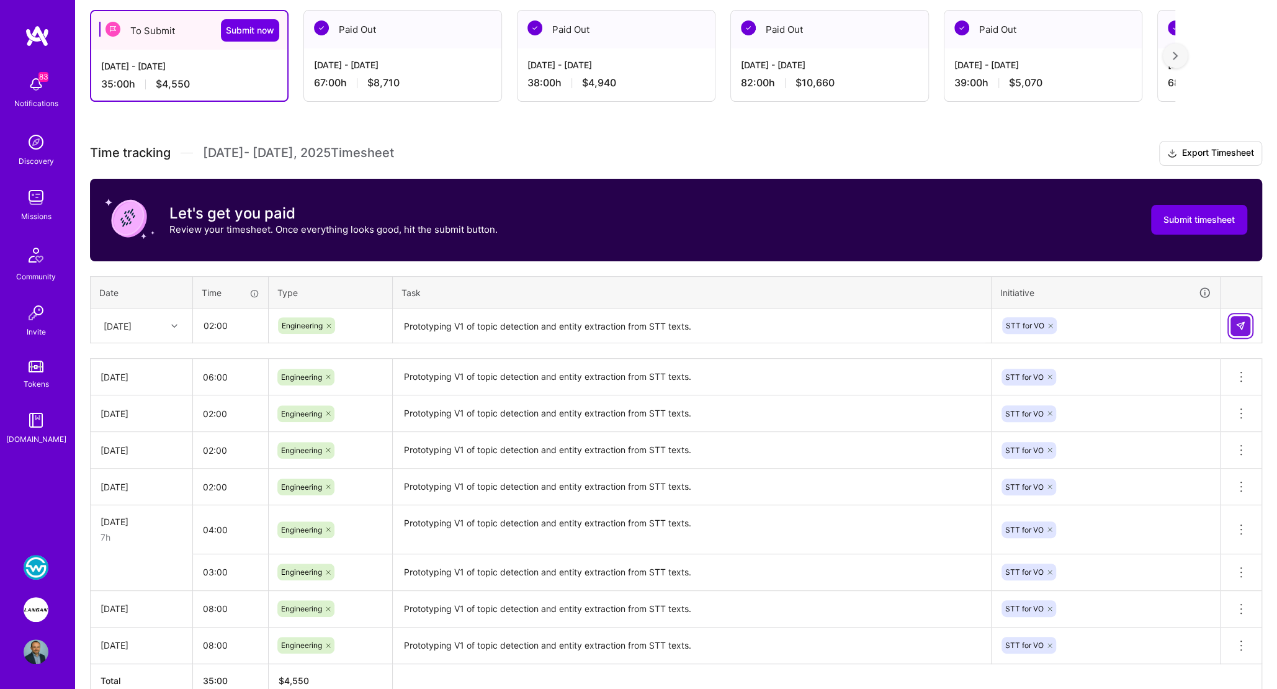
click at [1235, 321] on img at bounding box center [1240, 326] width 10 height 10
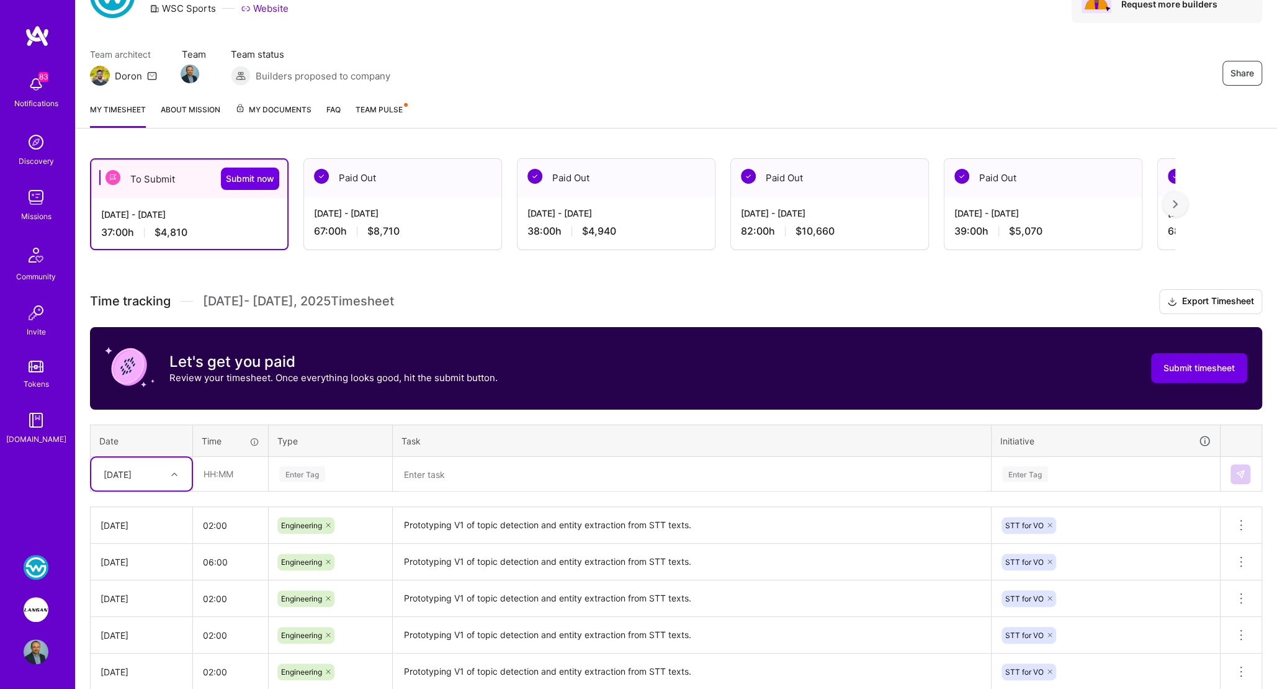
scroll to position [74, 0]
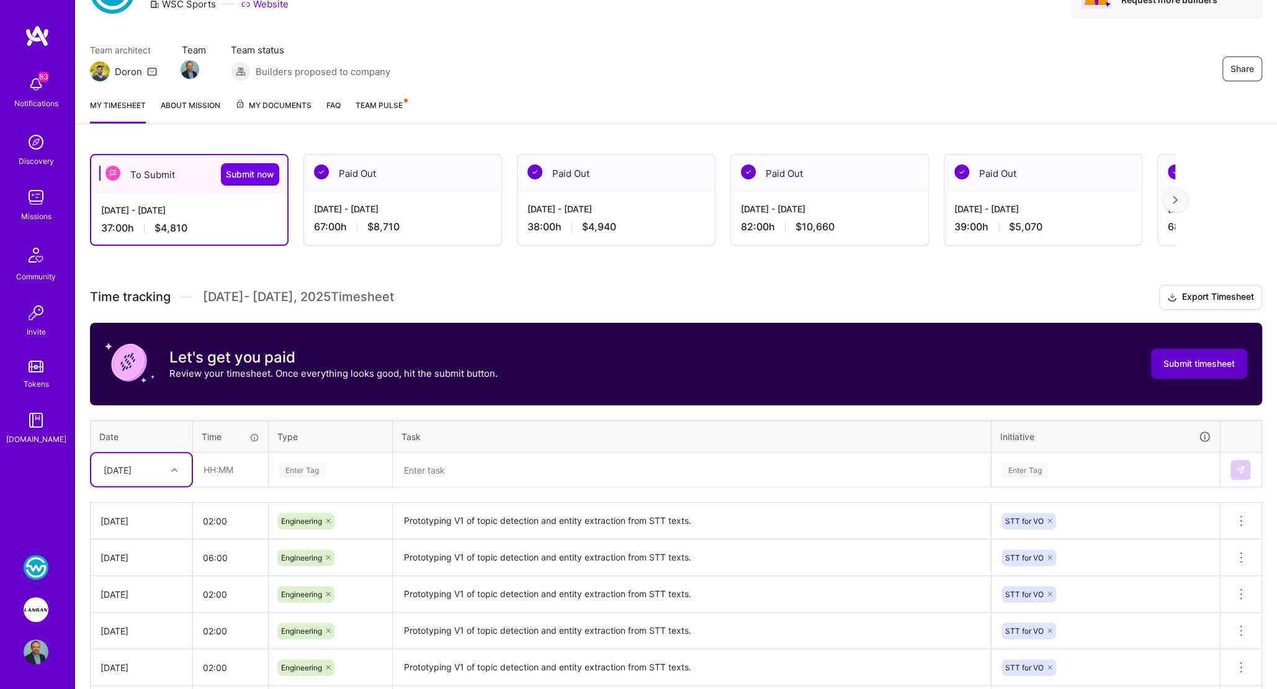
click at [1206, 365] on span "Submit timesheet" at bounding box center [1198, 363] width 71 height 12
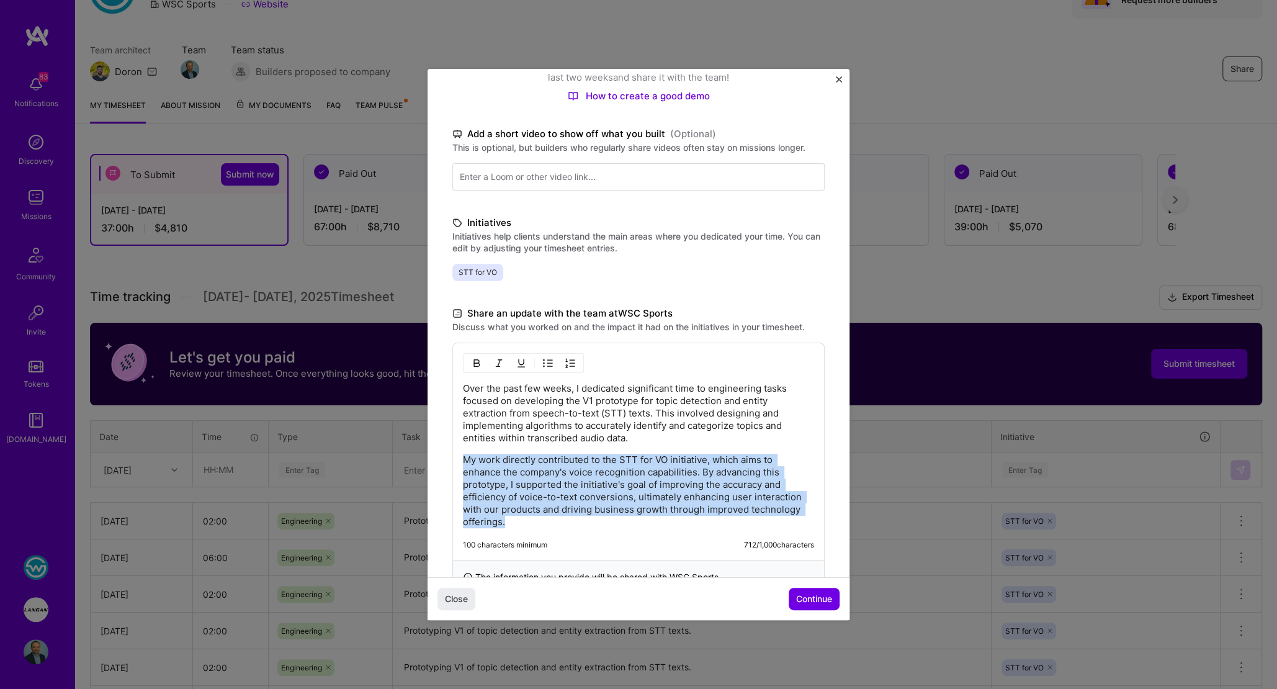
scroll to position [190, 0]
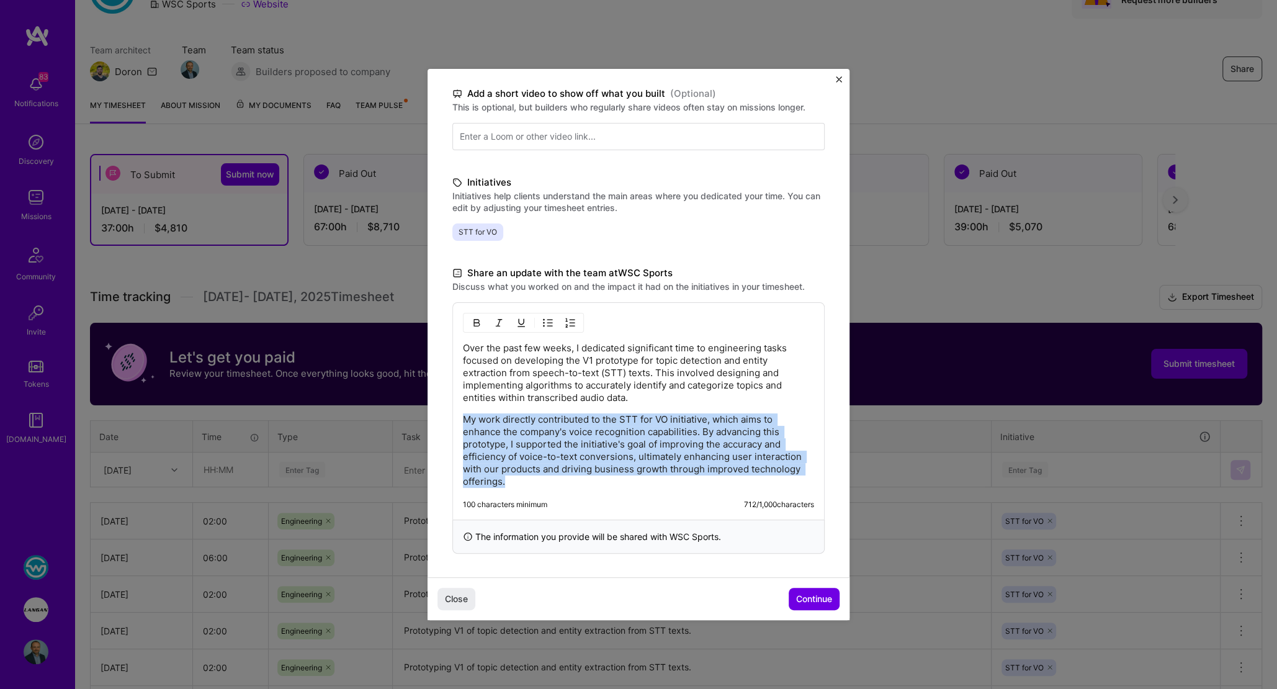
drag, startPoint x: 632, startPoint y: 481, endPoint x: 658, endPoint y: 514, distance: 42.0
click at [658, 514] on div "Over the past few weeks, I dedicated significant time to engineering tasks focu…" at bounding box center [638, 410] width 372 height 217
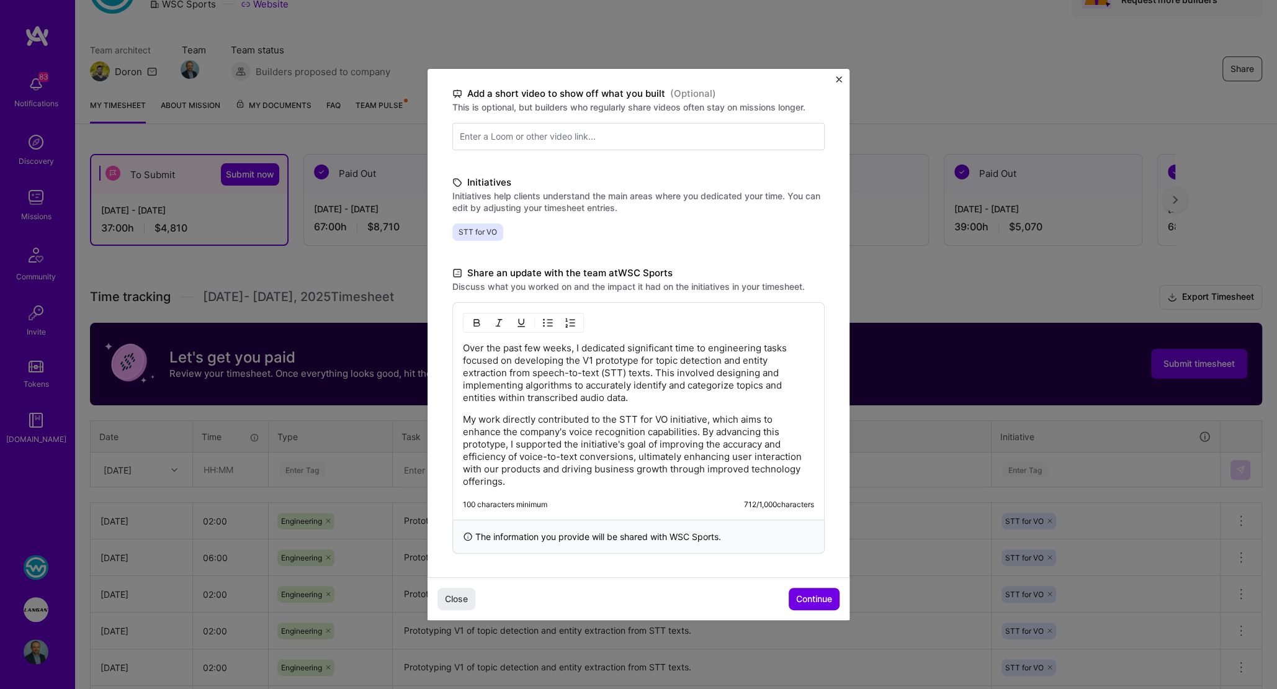
scroll to position [107, 0]
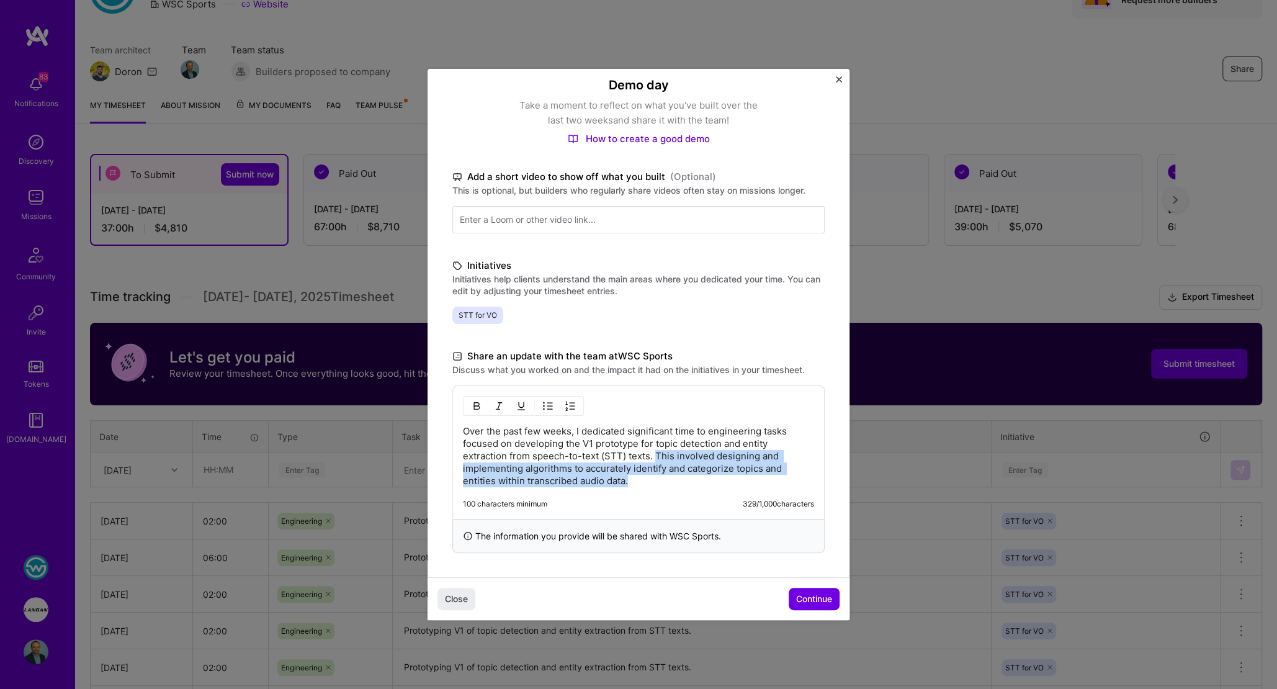
drag, startPoint x: 655, startPoint y: 455, endPoint x: 665, endPoint y: 486, distance: 32.6
click at [665, 486] on div "Over the past few weeks, I dedicated significant time to engineering tasks focu…" at bounding box center [638, 451] width 372 height 133
drag, startPoint x: 655, startPoint y: 452, endPoint x: 667, endPoint y: 480, distance: 30.3
click at [667, 480] on p "Over the past few weeks, I dedicated significant time to engineering tasks focu…" at bounding box center [638, 456] width 351 height 62
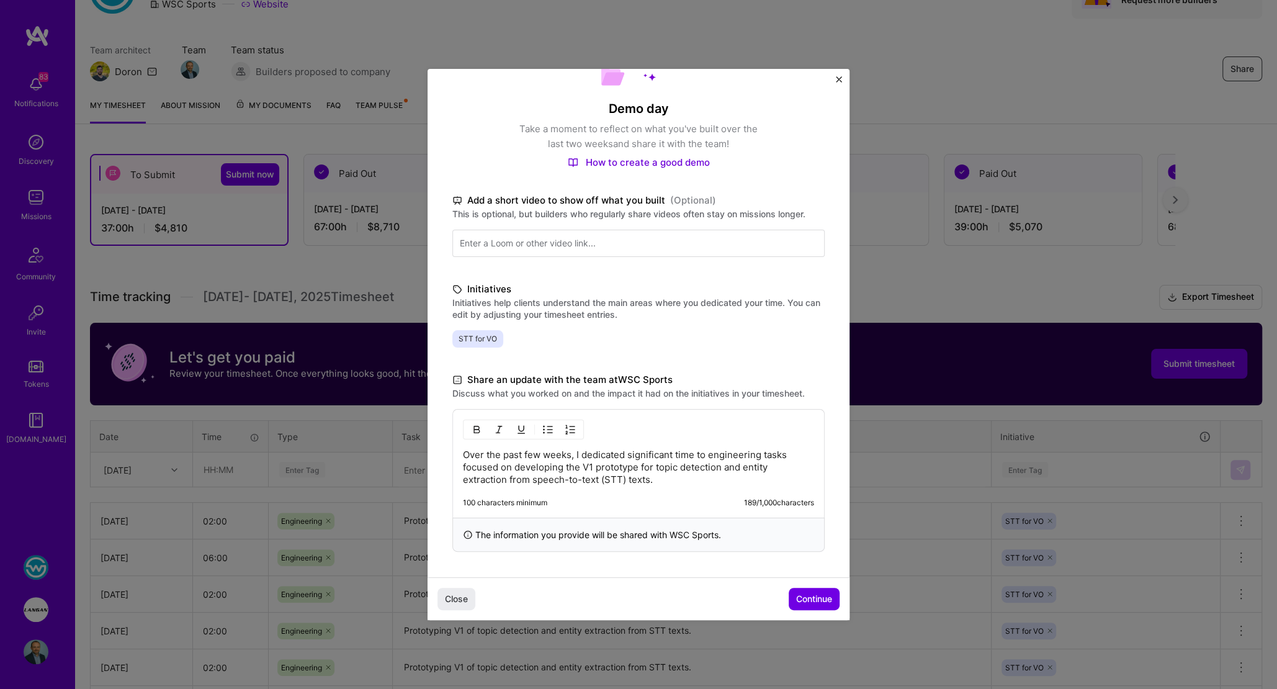
scroll to position [82, 0]
click at [802, 593] on span "Continue" at bounding box center [814, 599] width 36 height 12
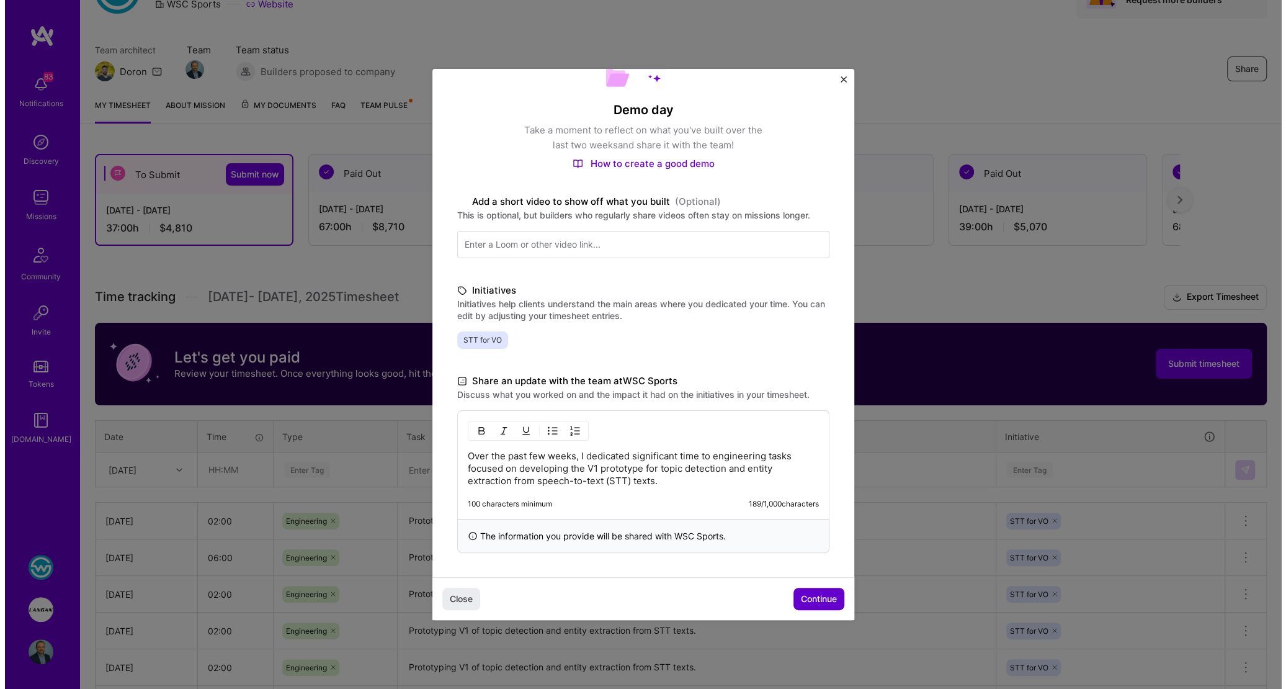
scroll to position [0, 0]
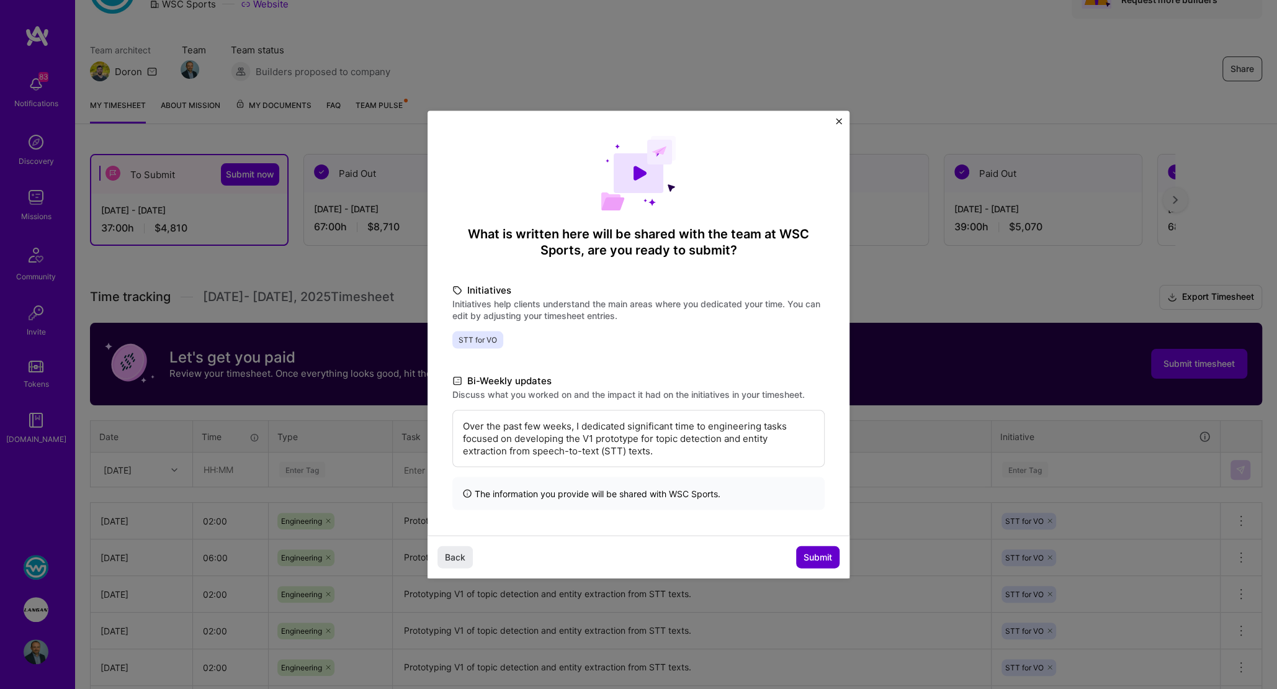
click at [816, 558] on span "Submit" at bounding box center [818, 556] width 29 height 12
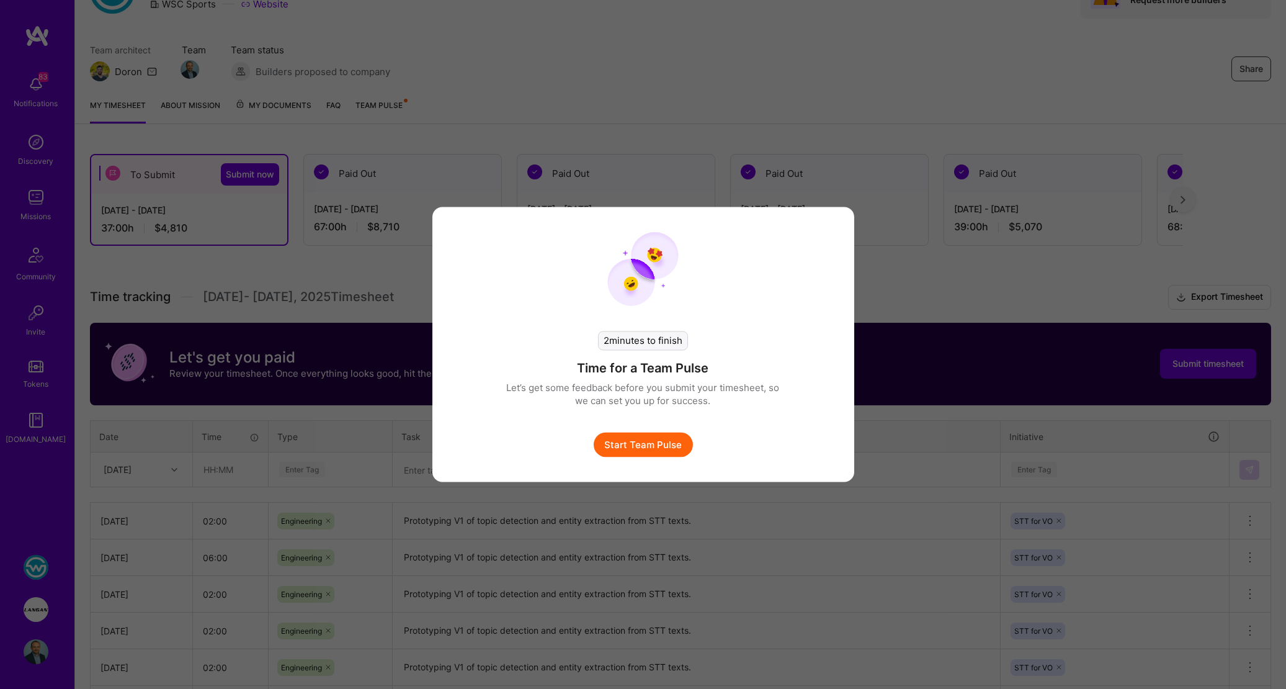
click at [662, 444] on button "Start Team Pulse" at bounding box center [643, 444] width 99 height 25
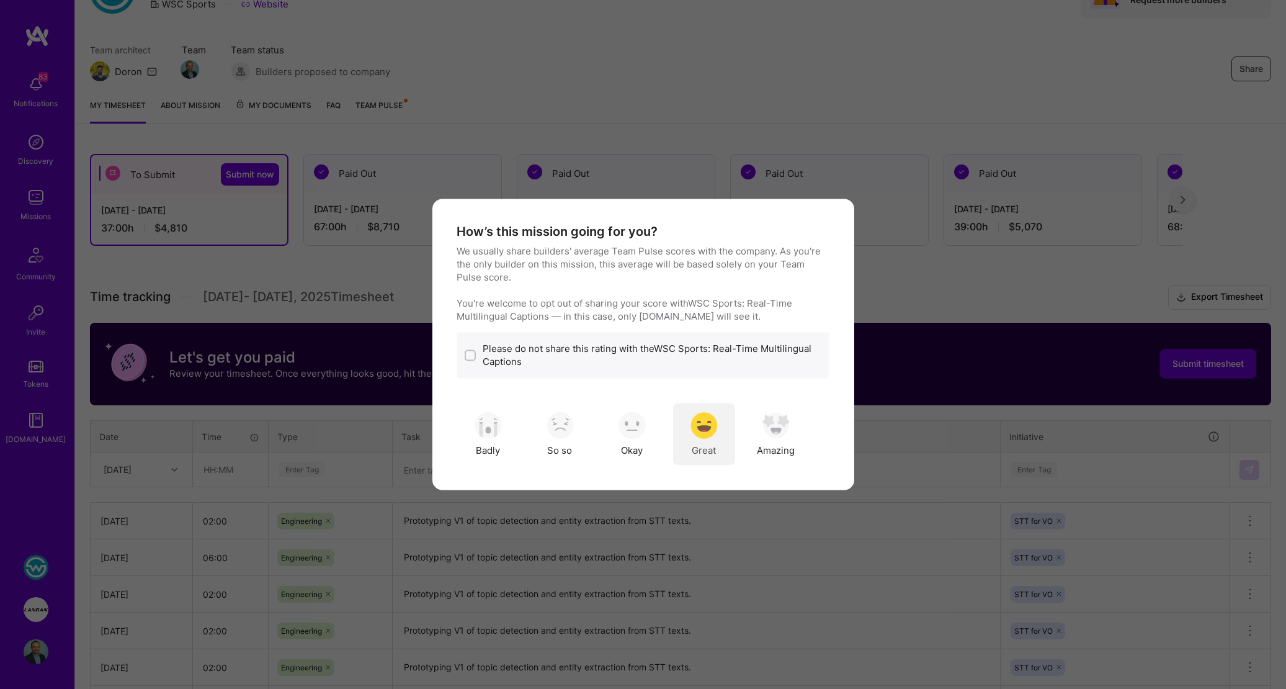
click at [715, 444] on span "Great" at bounding box center [704, 450] width 24 height 13
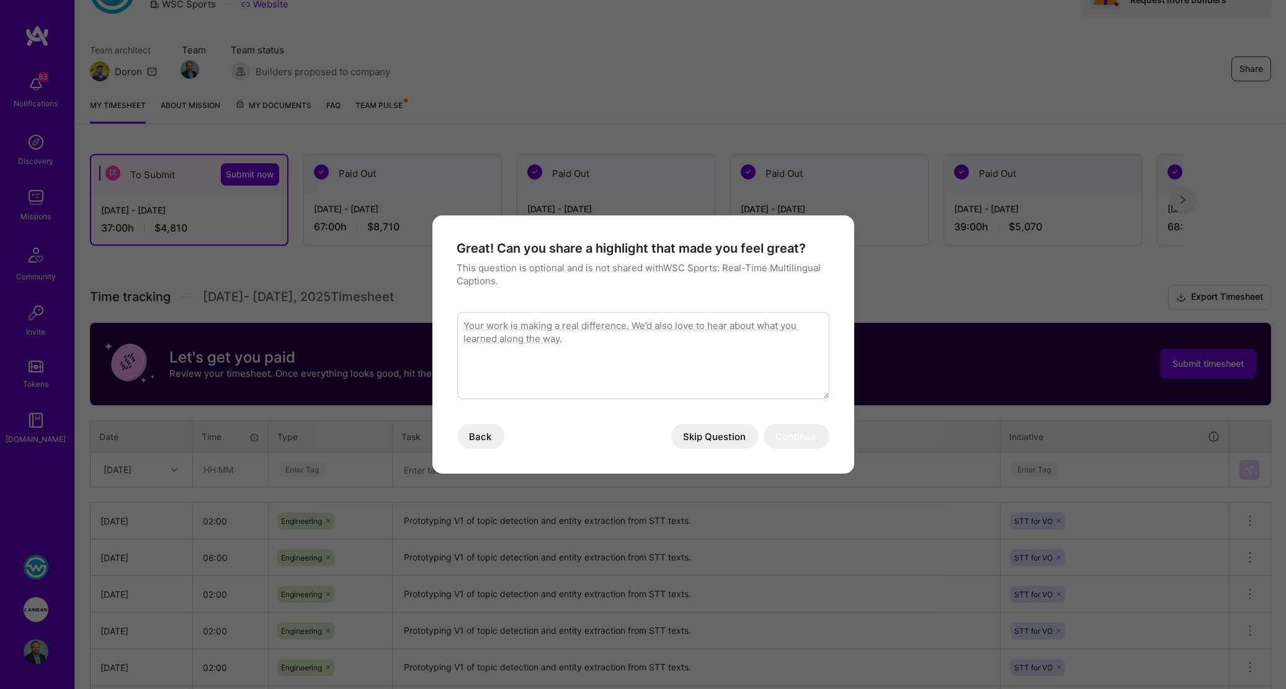
click at [711, 442] on button "Skip Question" at bounding box center [714, 436] width 87 height 25
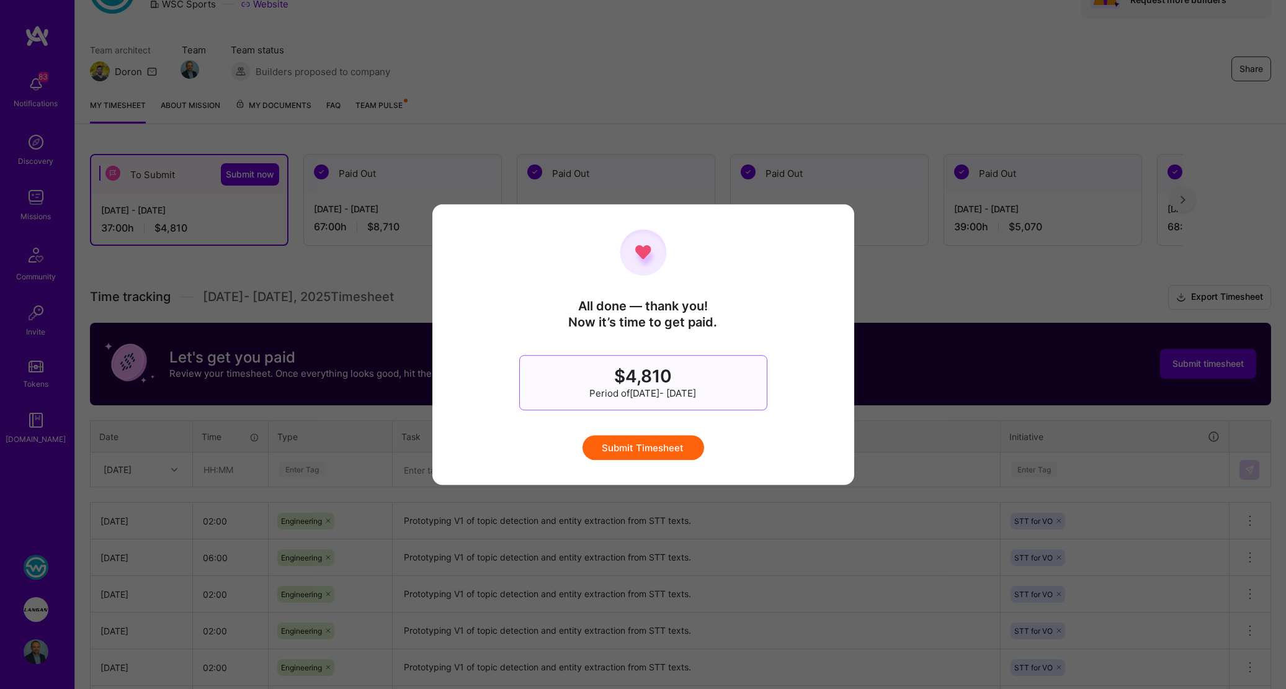
click at [678, 445] on button "Submit Timesheet" at bounding box center [644, 447] width 122 height 25
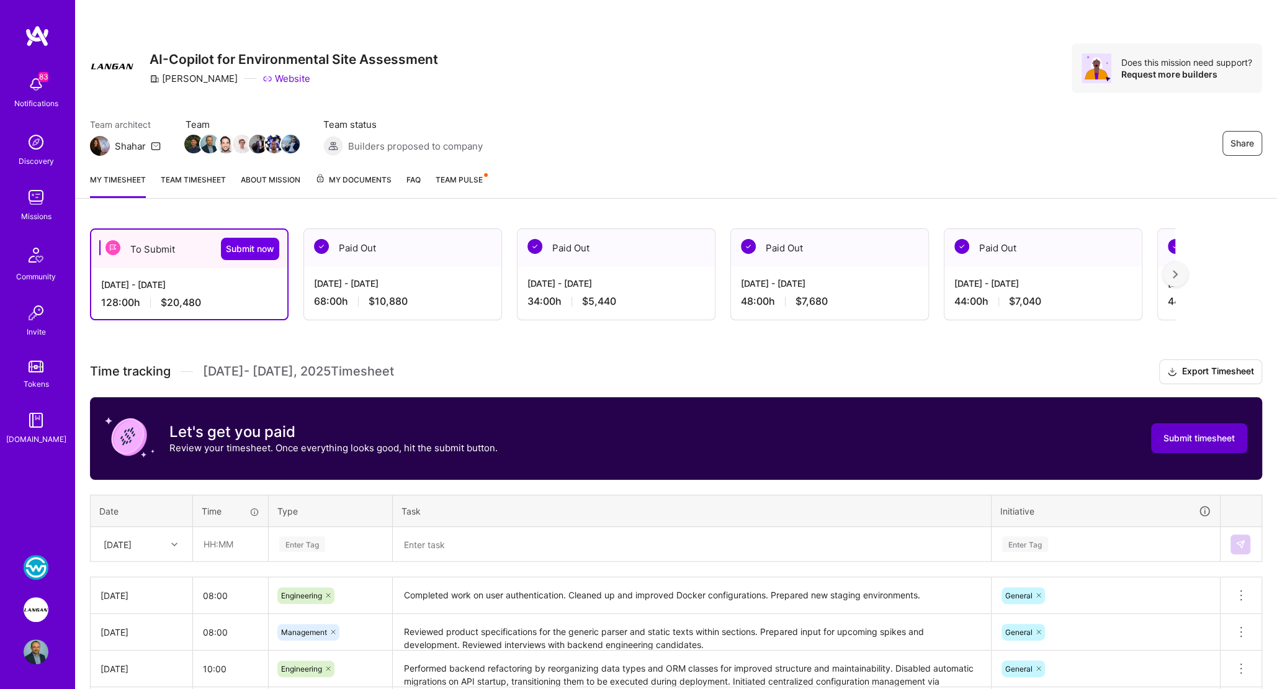
click at [1180, 439] on span "Submit timesheet" at bounding box center [1198, 438] width 71 height 12
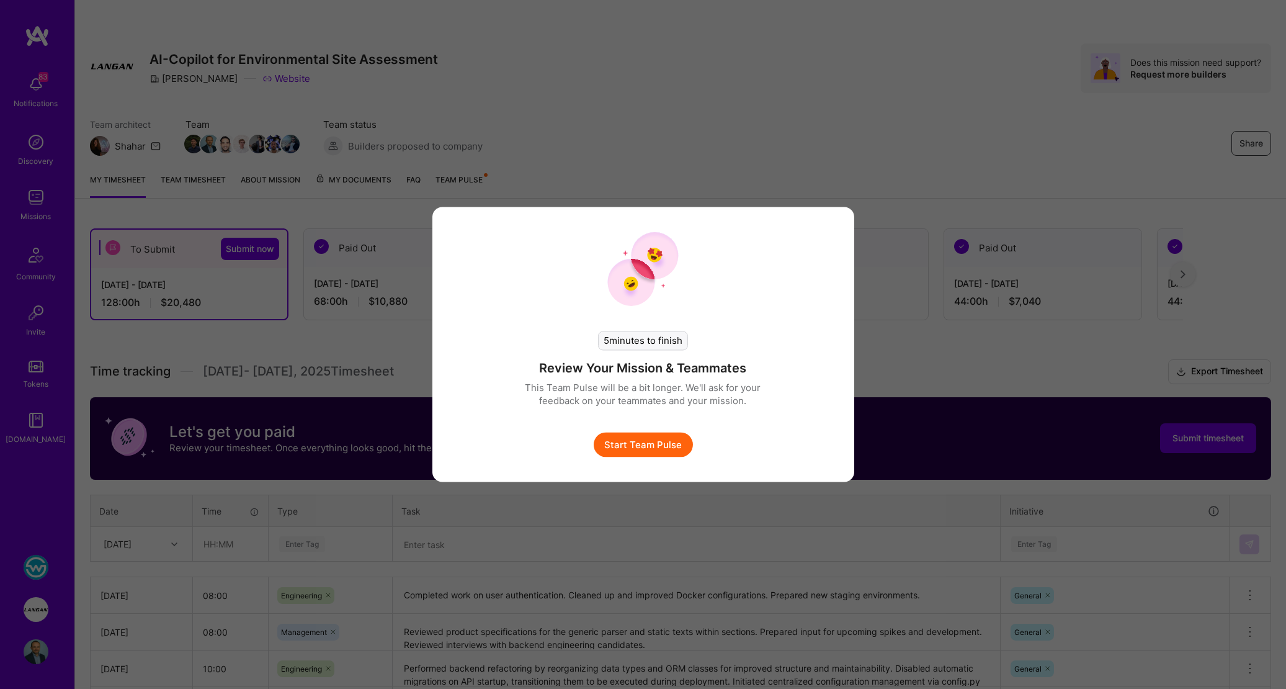
click at [633, 435] on button "Start Team Pulse" at bounding box center [643, 444] width 99 height 25
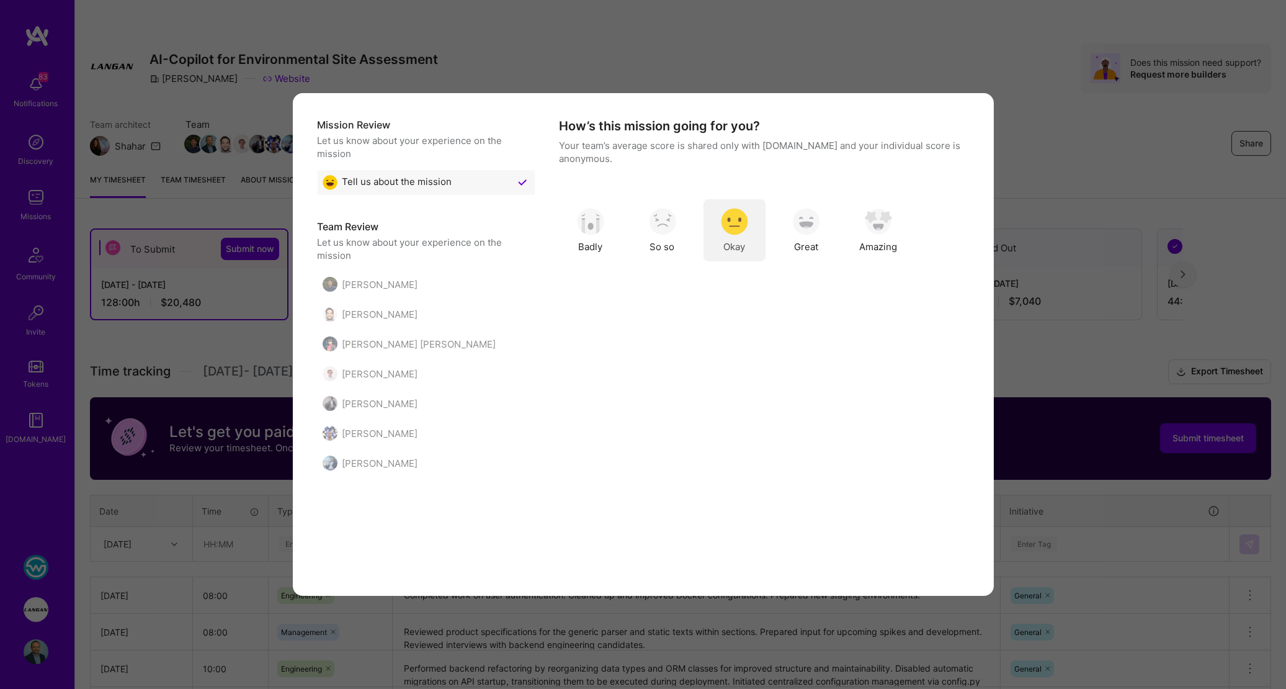
click at [737, 228] on img "modal" at bounding box center [734, 221] width 27 height 27
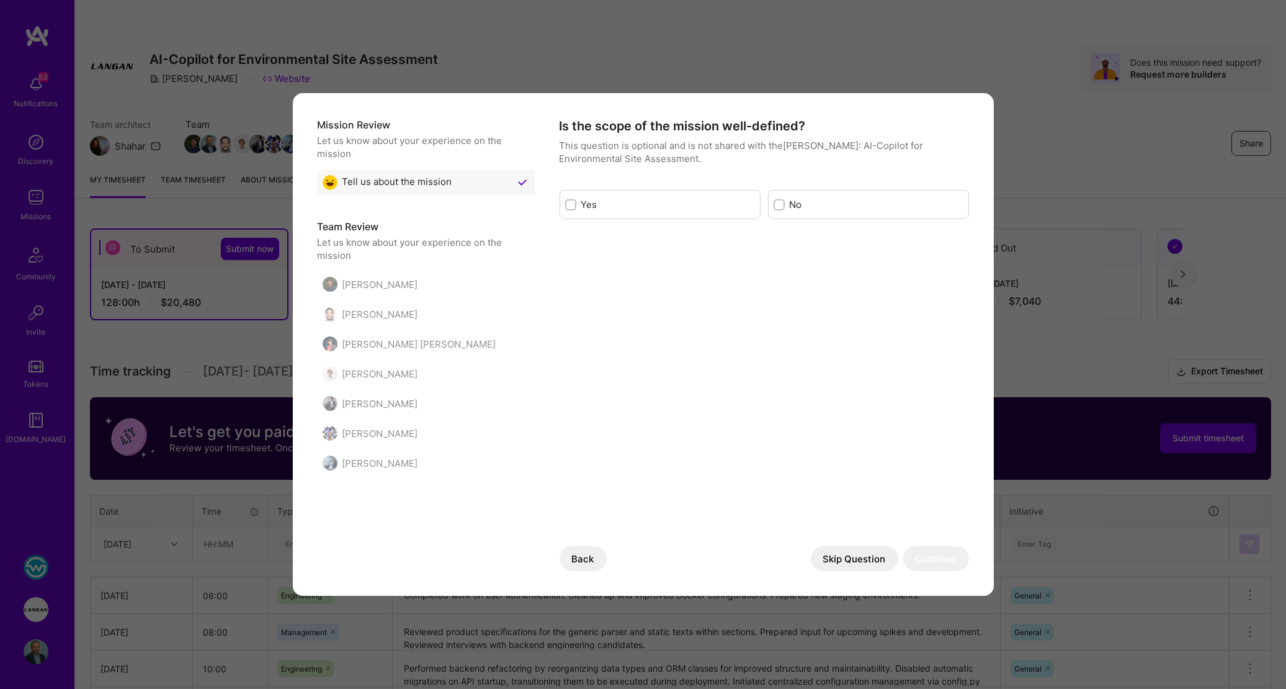
click at [737, 228] on div "Is the scope of the mission well-defined? This question is optional and is not …" at bounding box center [765, 344] width 410 height 453
click at [781, 208] on input "modal" at bounding box center [780, 205] width 9 height 9
click at [781, 208] on input "modal" at bounding box center [780, 205] width 11 height 11
click at [781, 207] on input "modal" at bounding box center [780, 205] width 9 height 9
checkbox input "true"
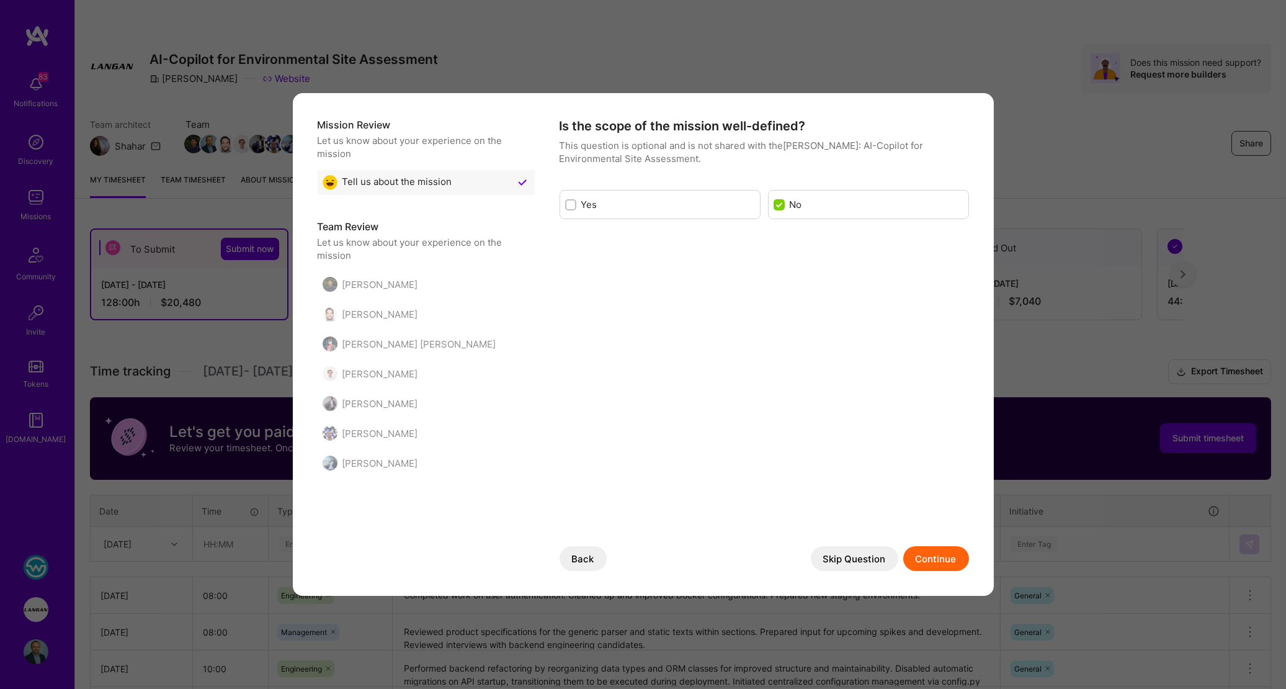
click at [570, 205] on input "modal" at bounding box center [572, 205] width 9 height 9
checkbox input "true"
checkbox input "false"
click at [946, 559] on button "Continue" at bounding box center [936, 558] width 66 height 25
click at [866, 558] on button "Skip Question" at bounding box center [854, 558] width 87 height 25
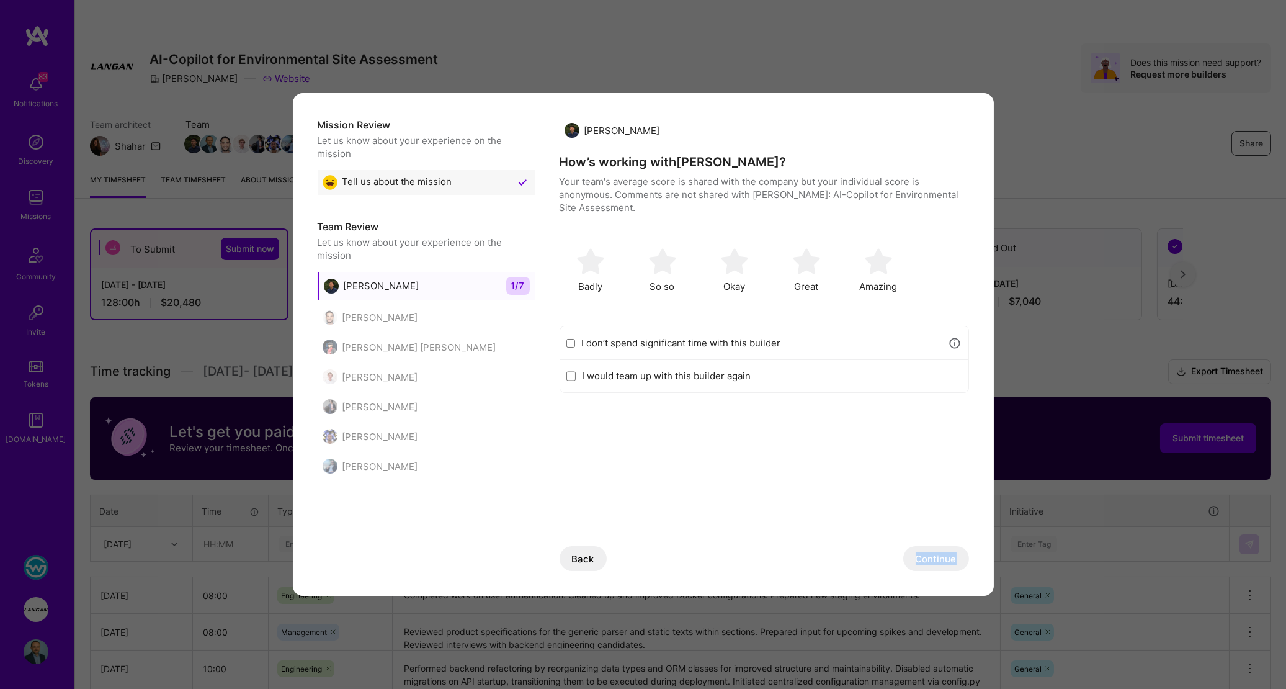
click at [866, 558] on div "Back Continue" at bounding box center [765, 558] width 410 height 25
click at [632, 557] on div "Back Continue" at bounding box center [765, 558] width 410 height 25
click at [797, 269] on img "modal" at bounding box center [806, 261] width 27 height 27
click at [642, 373] on label "I would team up with this builder again" at bounding box center [772, 375] width 380 height 13
click at [576, 373] on input "I would team up with this builder again" at bounding box center [570, 376] width 9 height 10
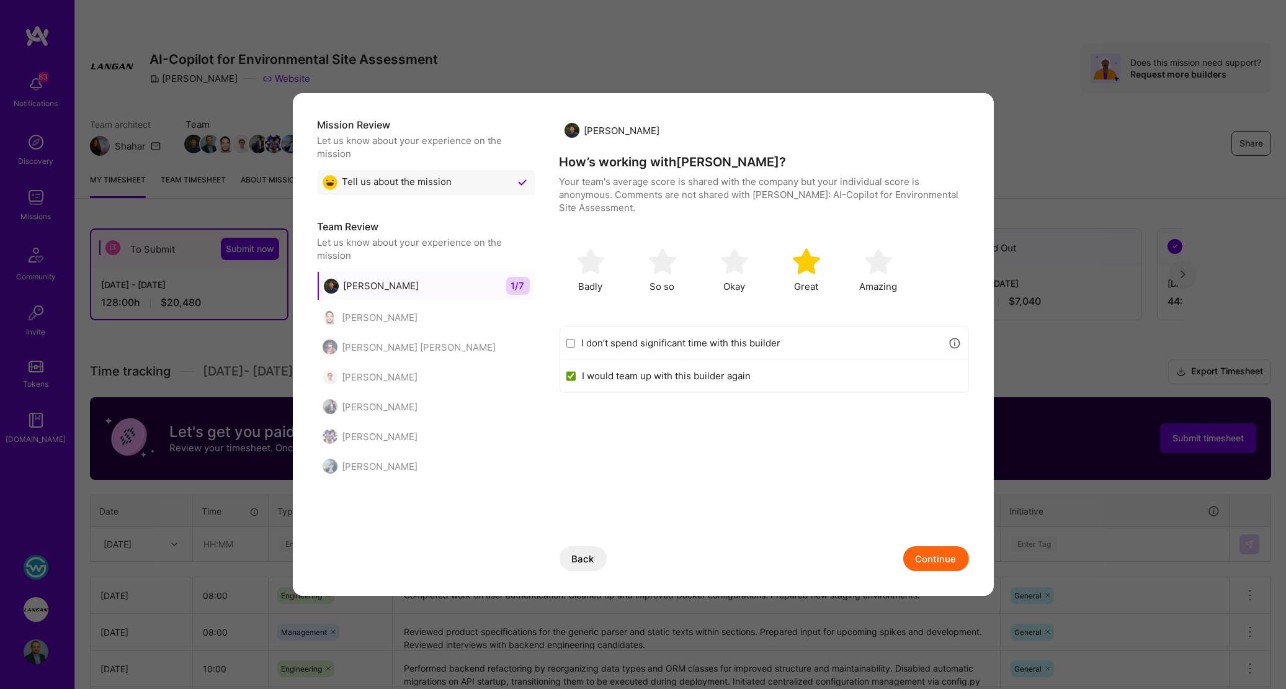
checkbox input "true"
click at [931, 558] on button "Continue" at bounding box center [936, 558] width 66 height 25
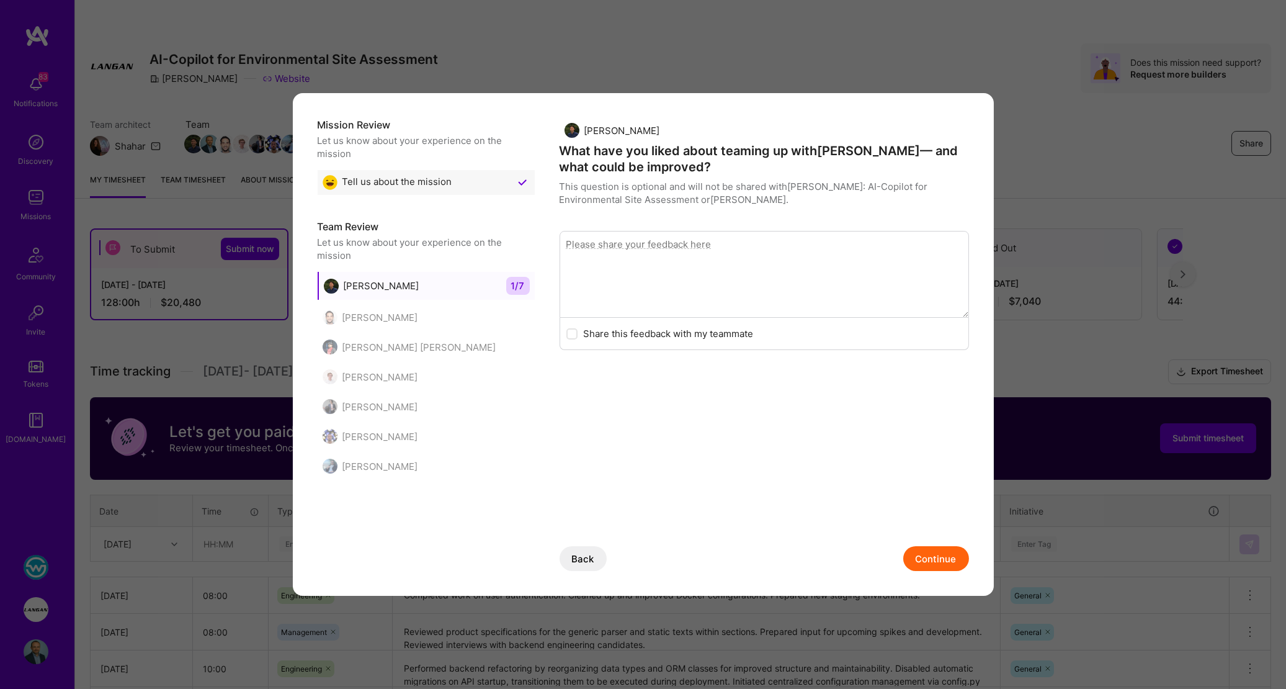
click at [933, 562] on button "Continue" at bounding box center [936, 558] width 66 height 25
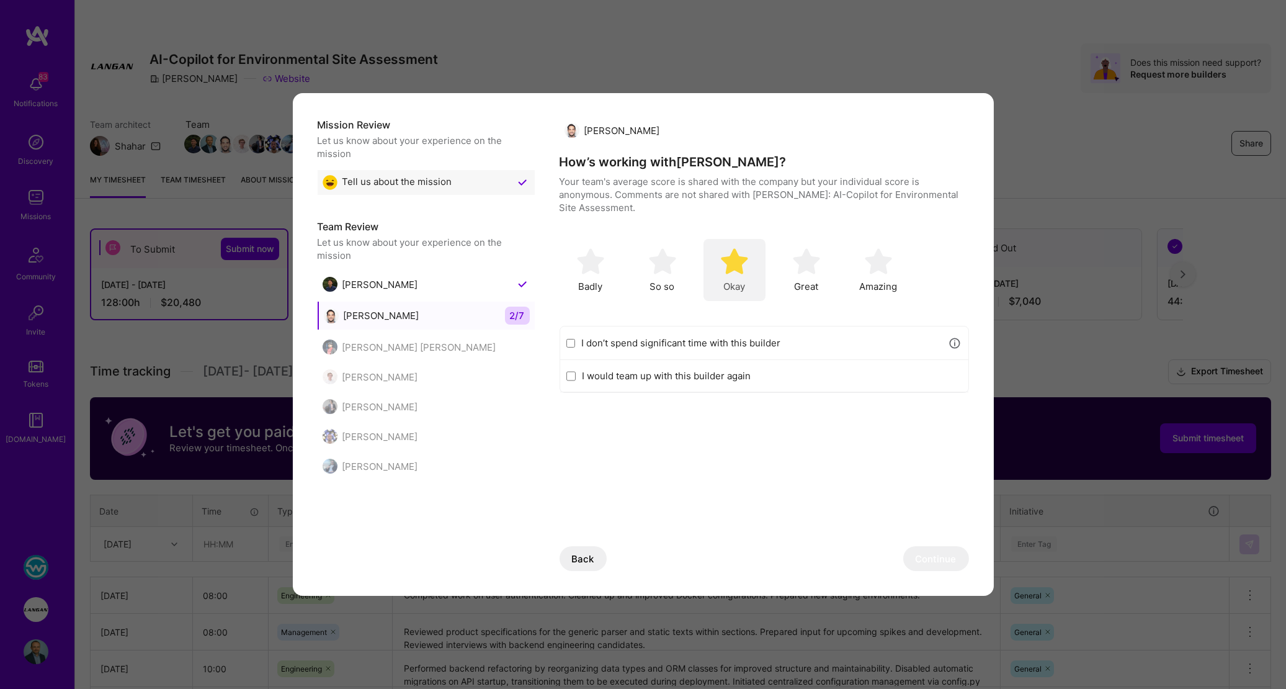
click at [741, 274] on img "modal" at bounding box center [734, 261] width 27 height 27
click at [931, 553] on button "Continue" at bounding box center [936, 558] width 66 height 25
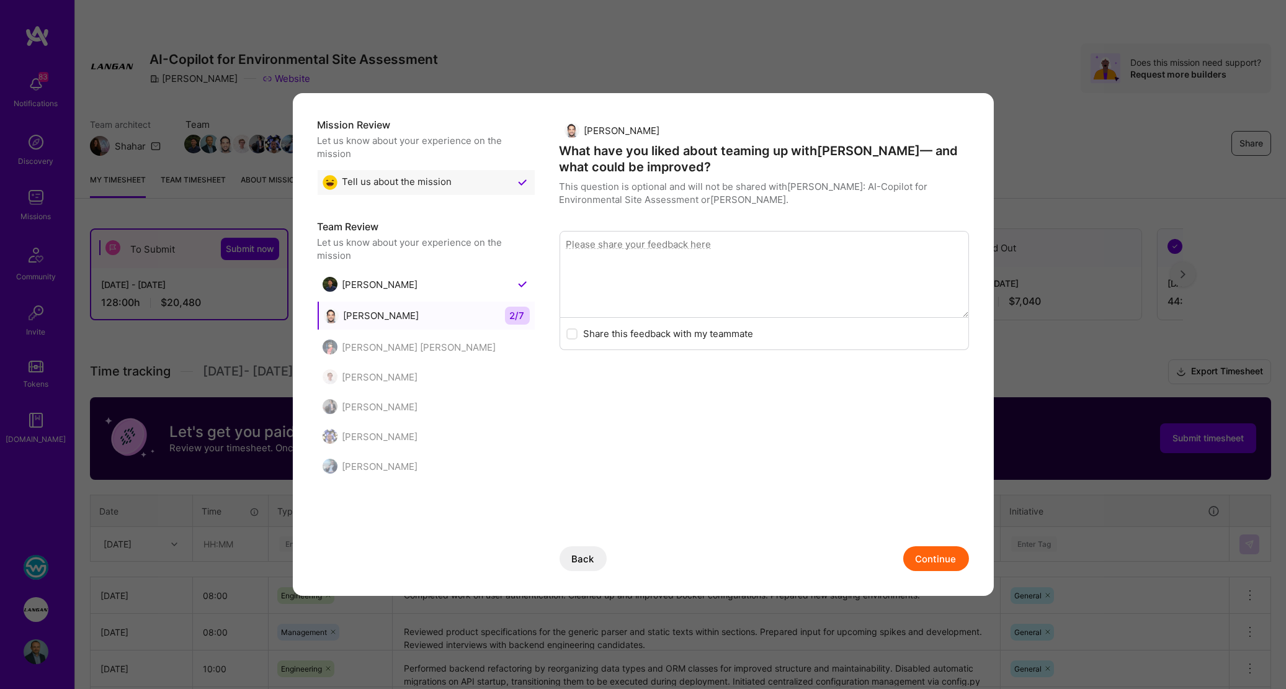
click at [951, 560] on button "Continue" at bounding box center [936, 558] width 66 height 25
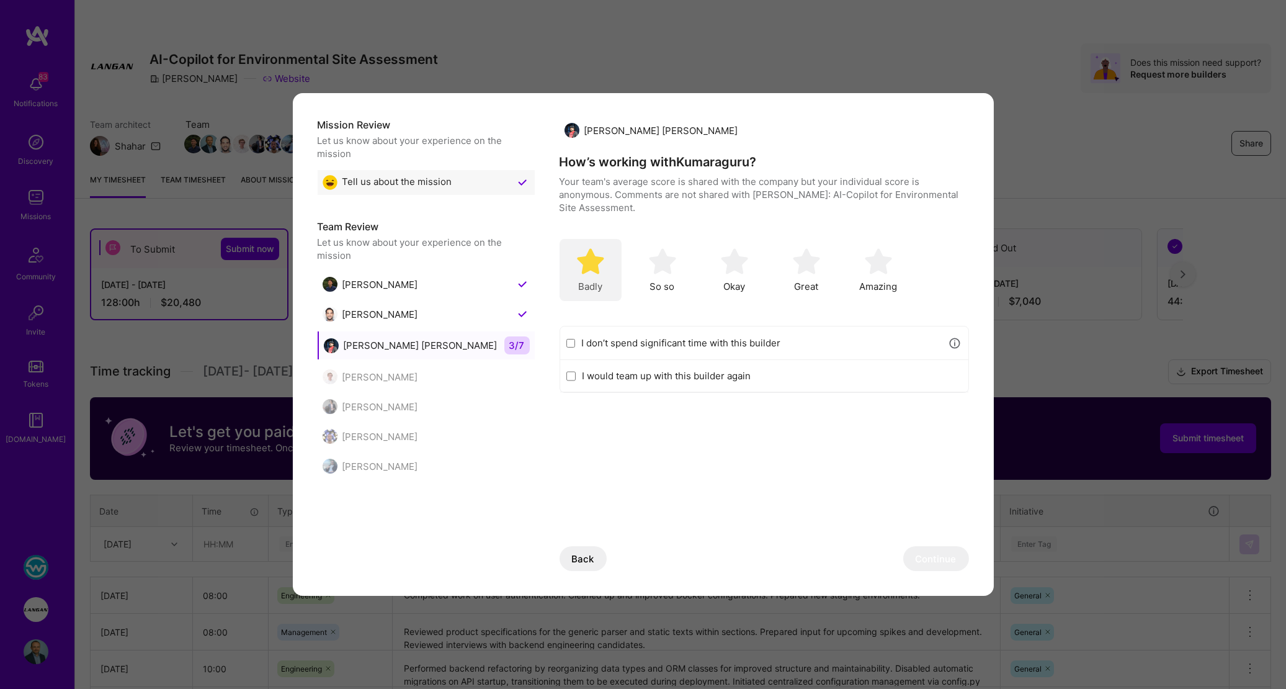
click at [599, 272] on img "modal" at bounding box center [590, 261] width 27 height 27
click at [589, 340] on label "I don’t spend significant time with this builder" at bounding box center [761, 342] width 360 height 13
click at [576, 340] on input "I don’t spend significant time with this builder" at bounding box center [570, 343] width 9 height 10
click at [665, 344] on label "I don’t spend significant time with this builder" at bounding box center [761, 342] width 360 height 13
click at [576, 344] on input "I don’t spend significant time with this builder" at bounding box center [570, 343] width 9 height 10
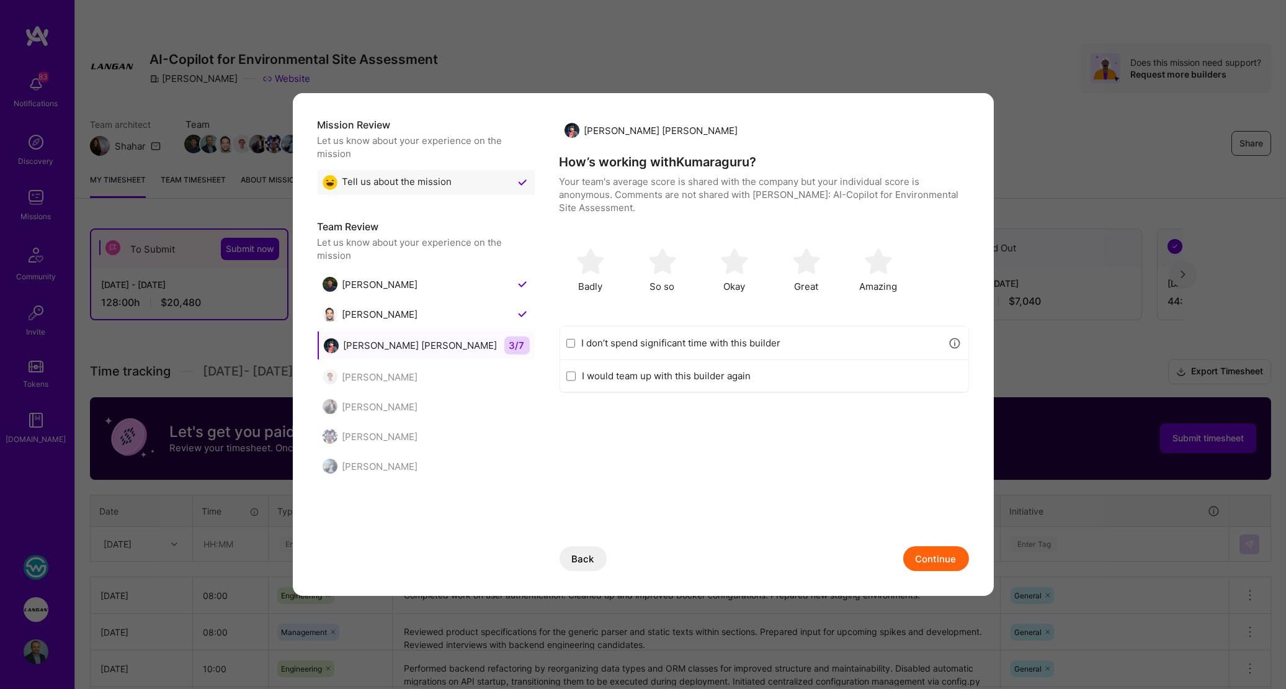
checkbox input "false"
click at [586, 274] on img "modal" at bounding box center [590, 261] width 27 height 27
click at [949, 559] on button "Continue" at bounding box center [936, 558] width 66 height 25
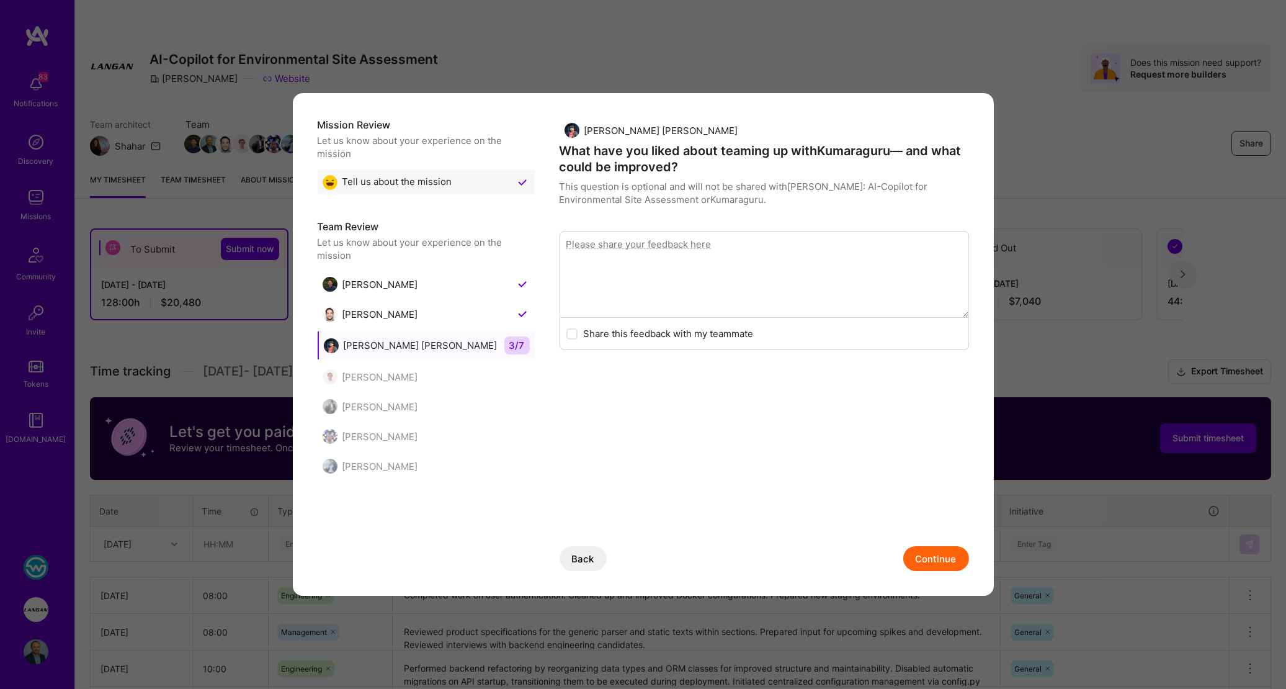
click at [935, 561] on button "Continue" at bounding box center [936, 558] width 66 height 25
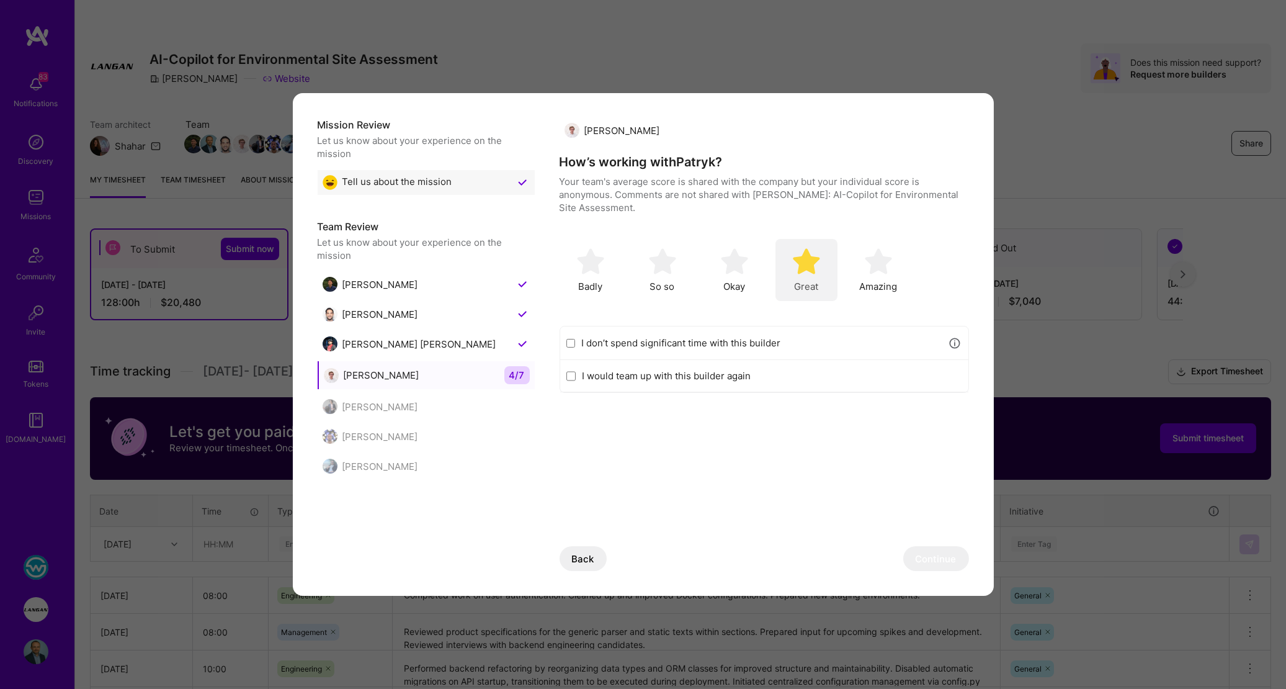
click at [789, 271] on div "Great" at bounding box center [807, 270] width 62 height 62
click at [737, 379] on label "I would team up with this builder again" at bounding box center [772, 375] width 380 height 13
click at [576, 379] on input "I would team up with this builder again" at bounding box center [570, 376] width 9 height 10
checkbox input "true"
click at [928, 563] on button "Continue" at bounding box center [936, 558] width 66 height 25
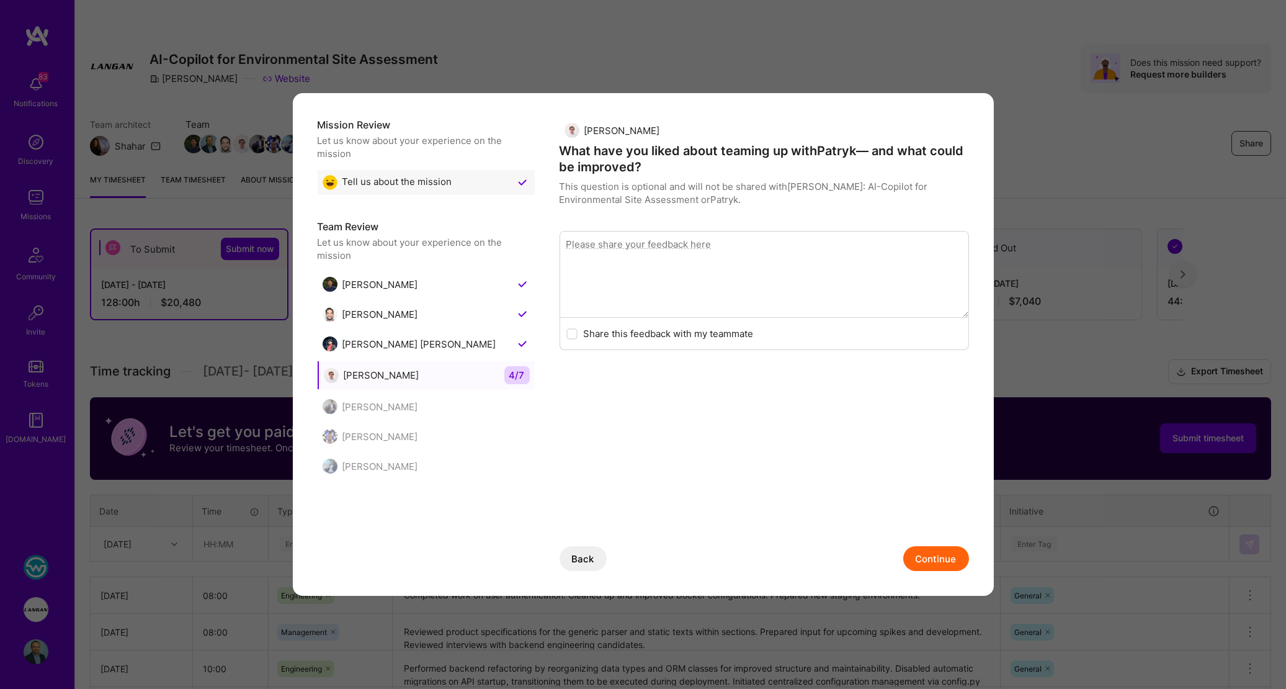
click at [939, 554] on button "Continue" at bounding box center [936, 558] width 66 height 25
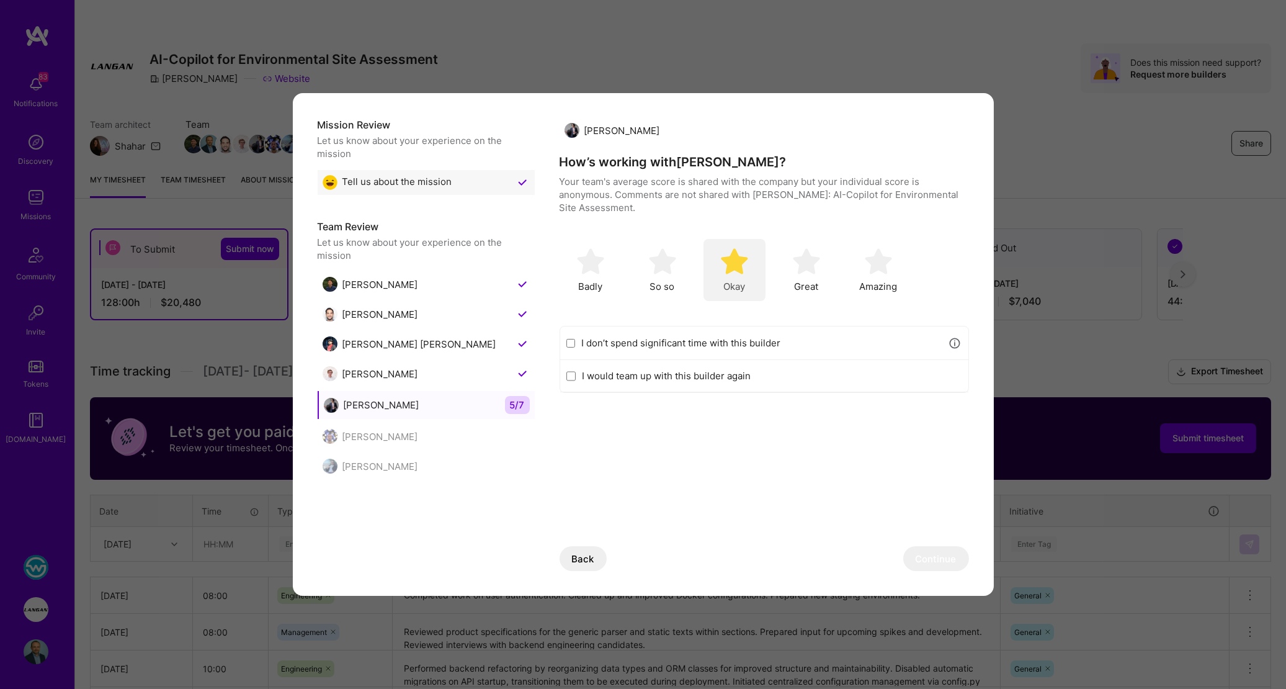
click at [744, 269] on img "modal" at bounding box center [734, 261] width 27 height 27
click at [928, 558] on button "Continue" at bounding box center [936, 558] width 66 height 25
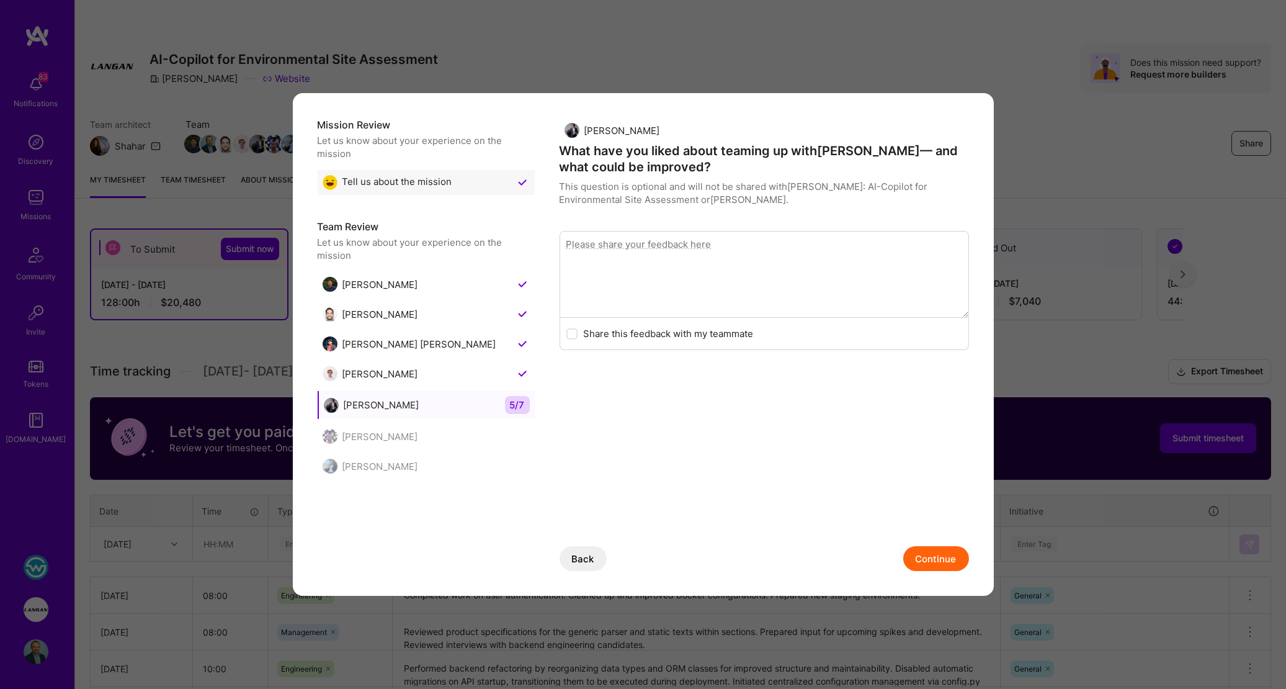
click at [931, 553] on button "Continue" at bounding box center [936, 558] width 66 height 25
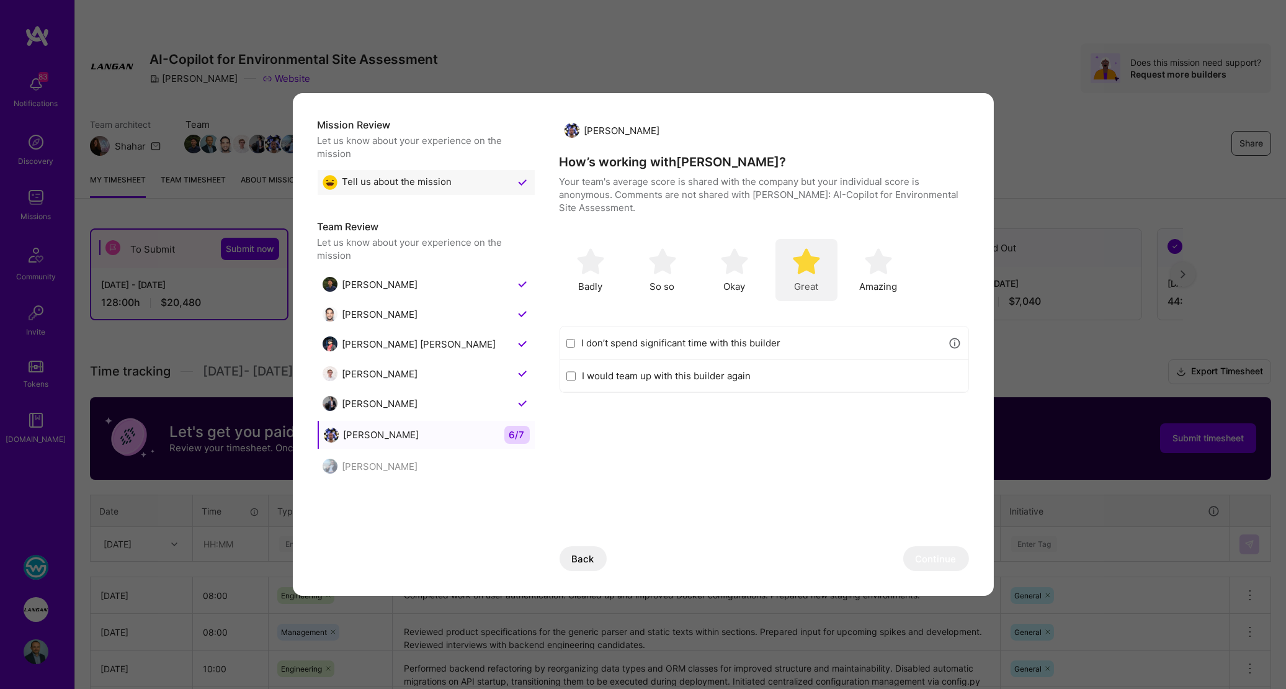
click at [805, 272] on img "modal" at bounding box center [806, 261] width 27 height 27
click at [725, 378] on label "I would team up with this builder again" at bounding box center [772, 375] width 380 height 13
click at [576, 378] on input "I would team up with this builder again" at bounding box center [570, 376] width 9 height 10
checkbox input "true"
click at [950, 558] on button "Continue" at bounding box center [936, 558] width 66 height 25
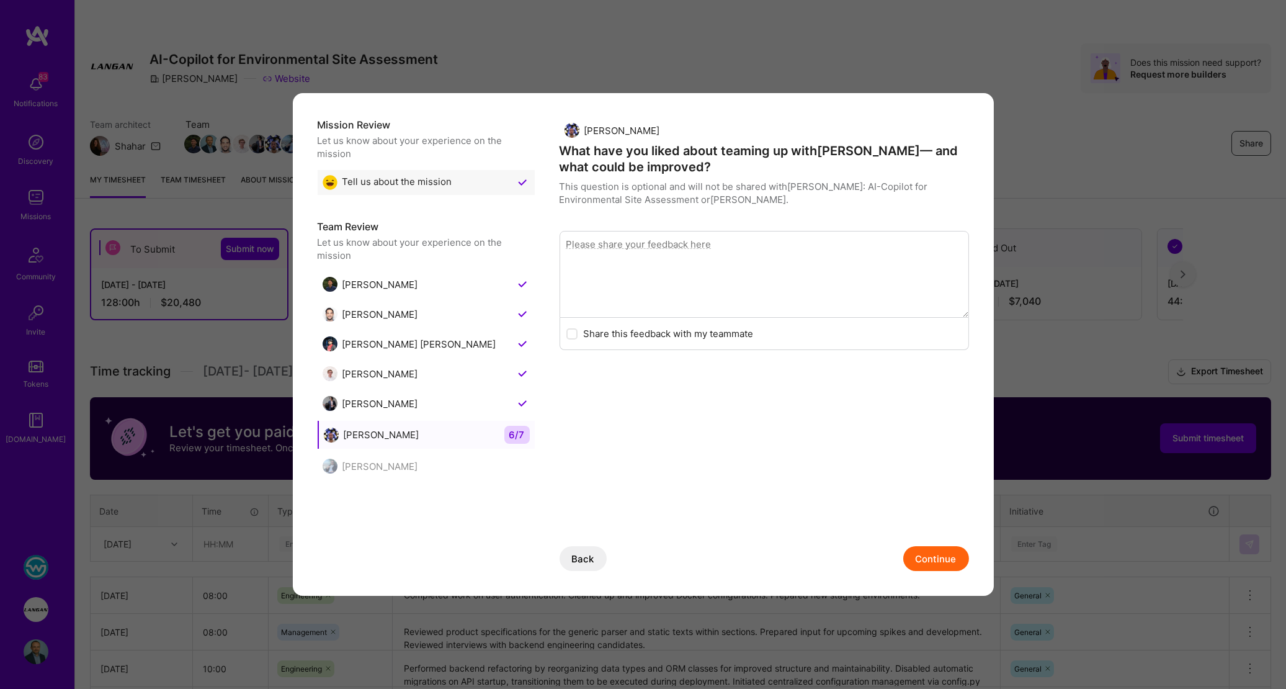
click at [918, 557] on button "Continue" at bounding box center [936, 558] width 66 height 25
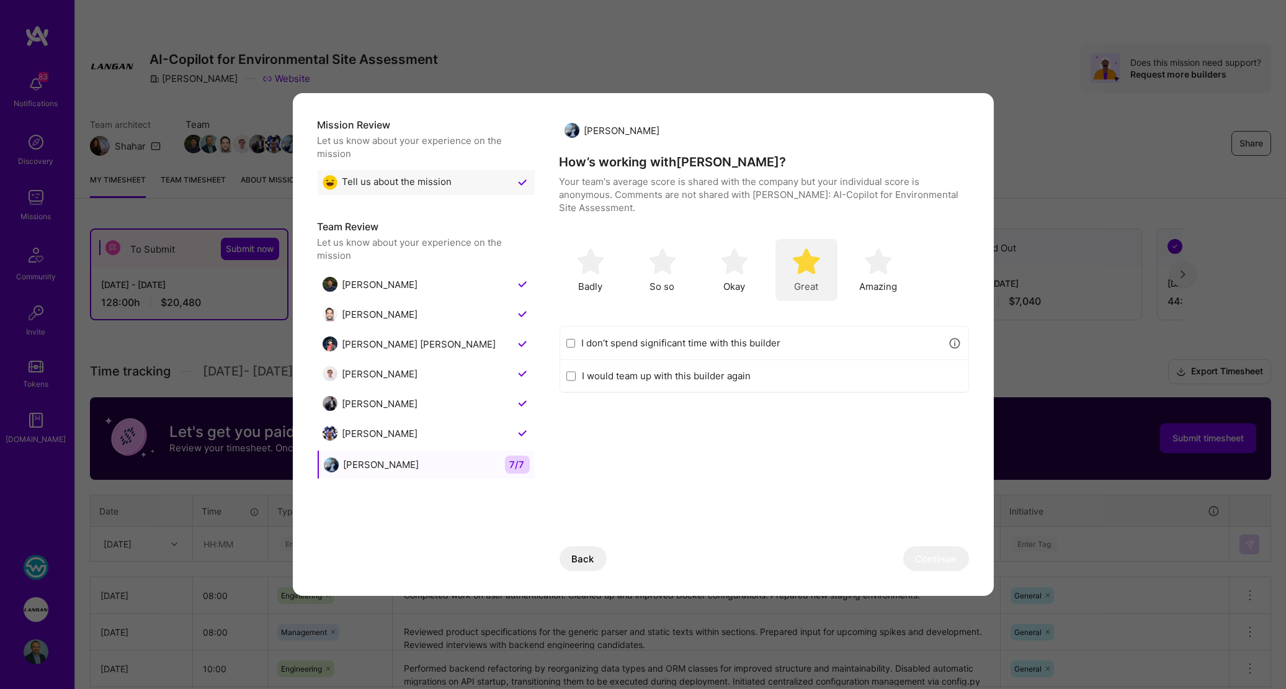
click at [810, 275] on div "Great" at bounding box center [807, 270] width 62 height 62
click at [740, 371] on label "I would team up with this builder again" at bounding box center [772, 375] width 380 height 13
click at [576, 371] on input "I would team up with this builder again" at bounding box center [570, 376] width 9 height 10
checkbox input "true"
click at [941, 561] on button "Continue" at bounding box center [936, 558] width 66 height 25
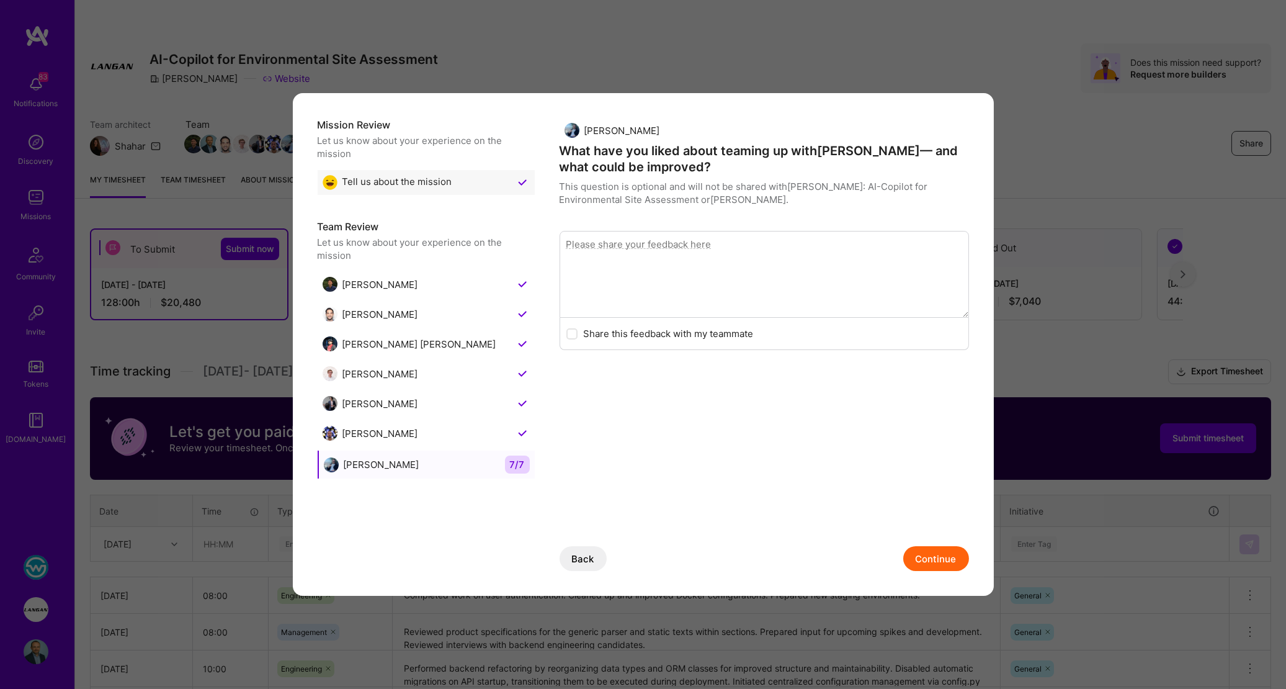
click at [934, 556] on button "Continue" at bounding box center [936, 558] width 66 height 25
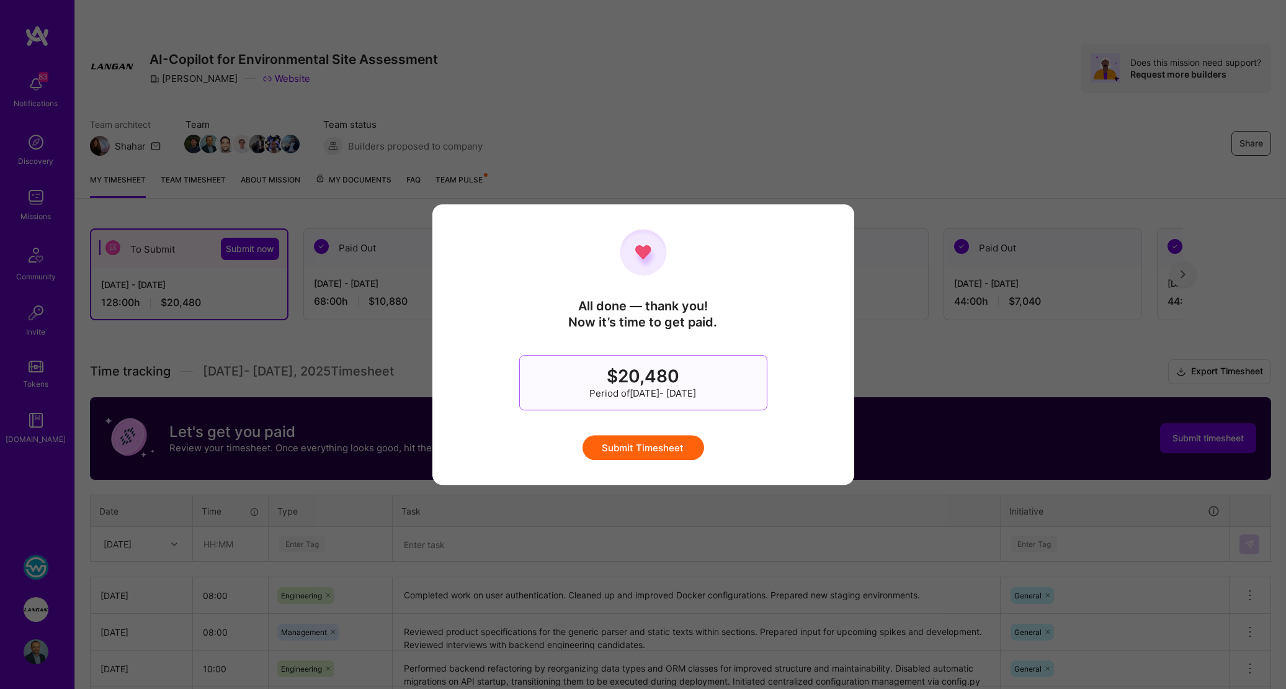
click at [643, 446] on button "Submit Timesheet" at bounding box center [644, 447] width 122 height 25
